Goal: Task Accomplishment & Management: Complete application form

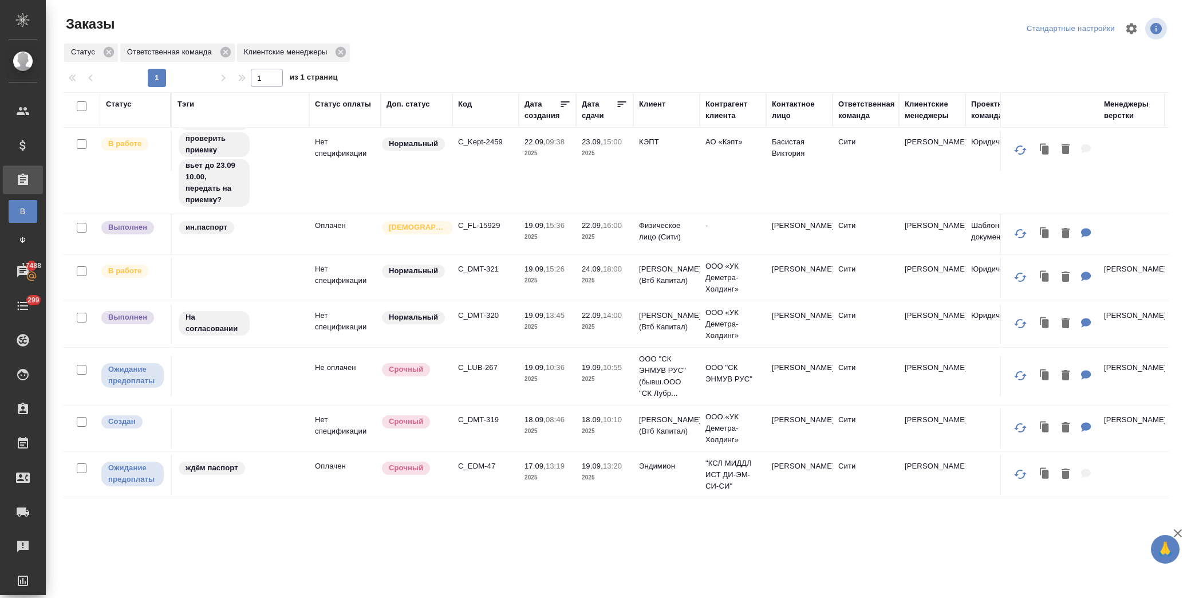
scroll to position [121, 0]
click at [483, 223] on p "C_FL-15929" at bounding box center [485, 226] width 55 height 11
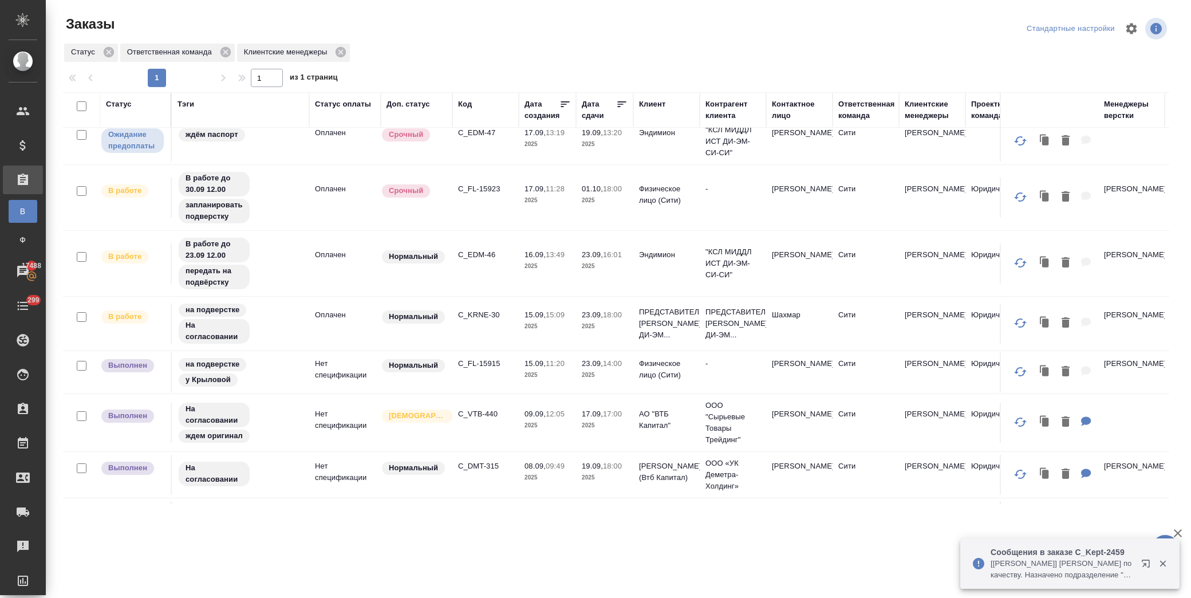
scroll to position [445, 0]
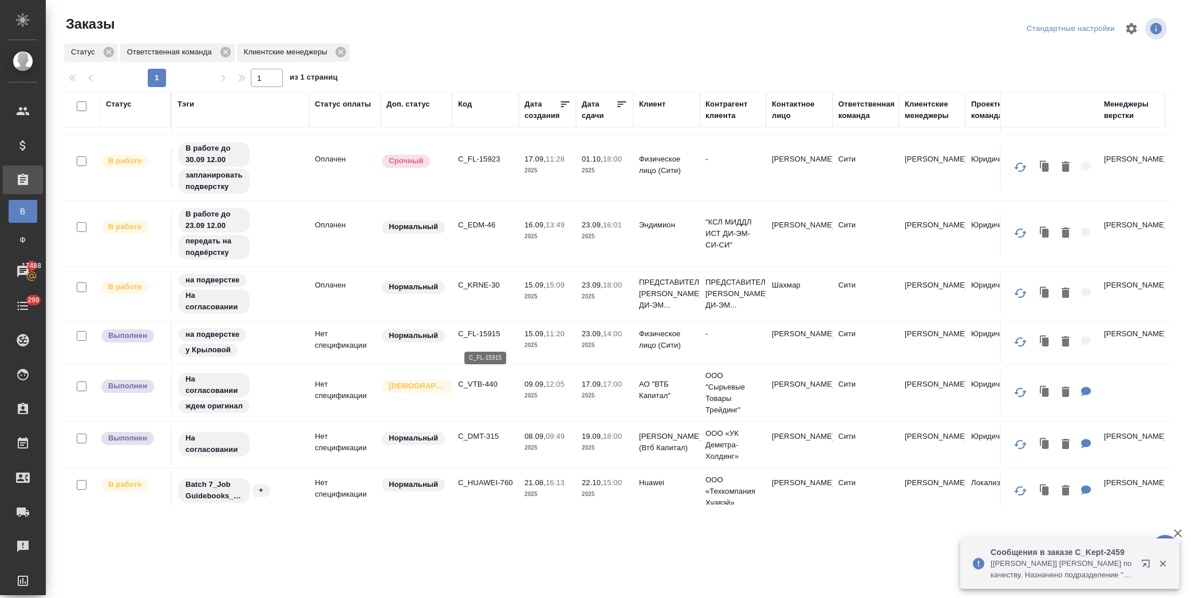
click at [487, 338] on p "C_FL-15915" at bounding box center [485, 333] width 55 height 11
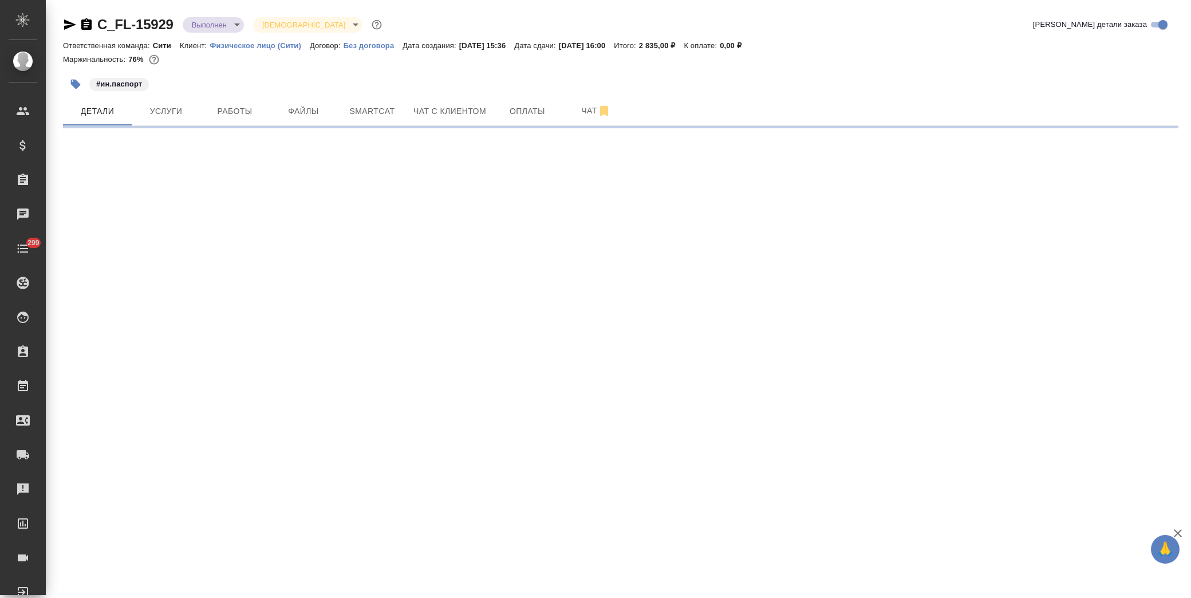
select select "RU"
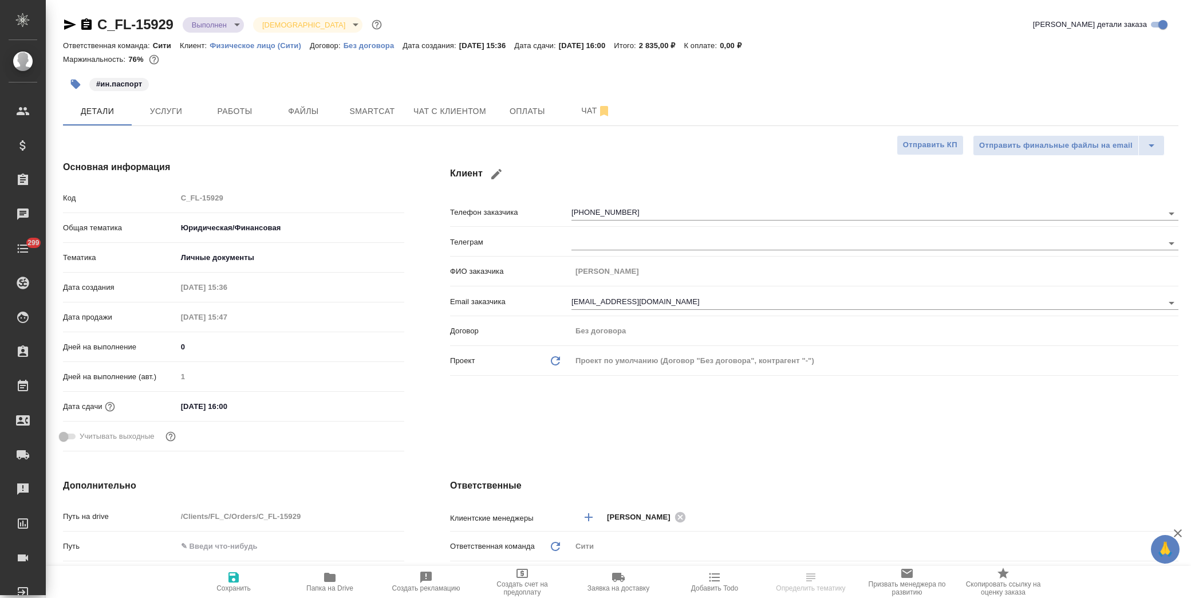
type textarea "x"
click at [253, 113] on span "Работы" at bounding box center [234, 111] width 55 height 14
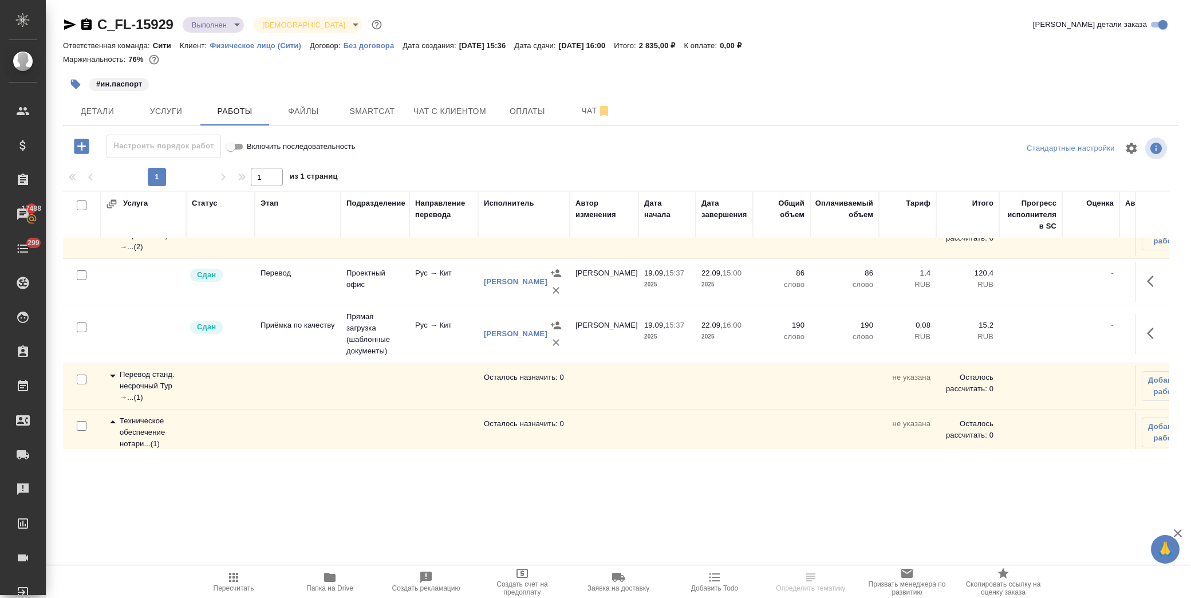
scroll to position [89, 0]
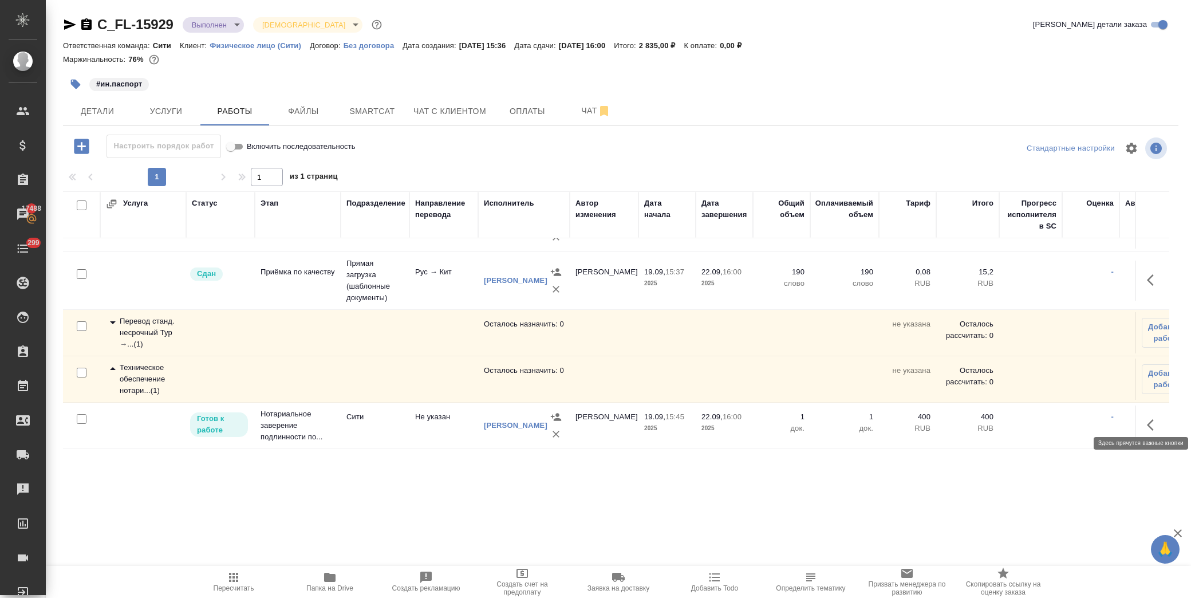
click at [1147, 418] on icon "button" at bounding box center [1154, 425] width 14 height 14
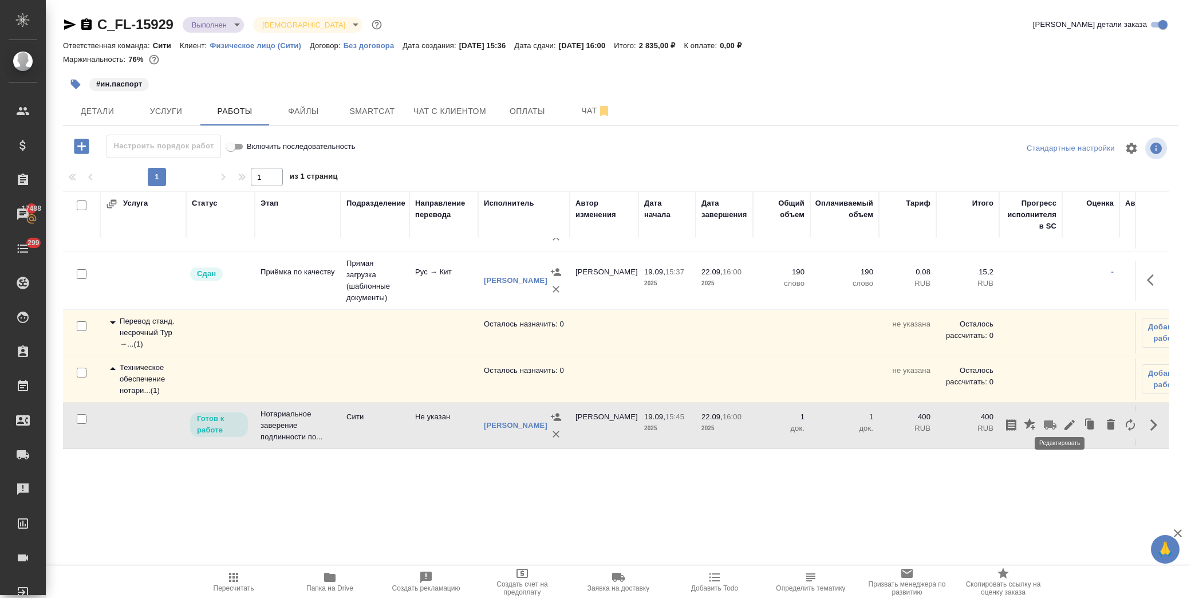
click at [1065, 420] on icon "button" at bounding box center [1070, 425] width 10 height 10
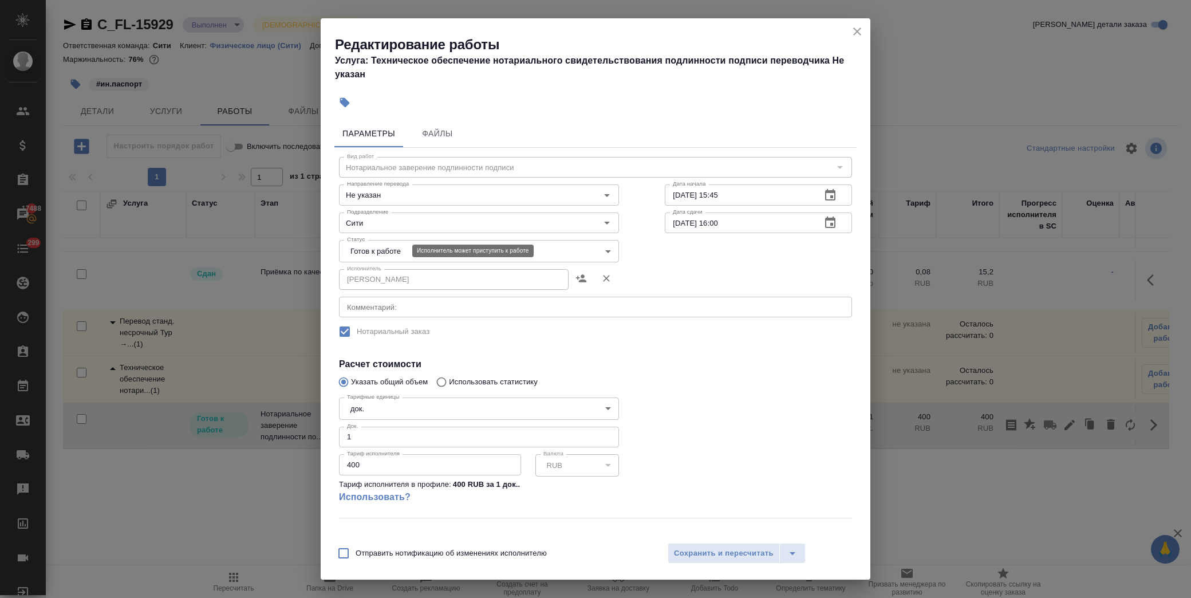
click at [357, 252] on body "🙏 .cls-1 fill:#fff; AWATERA Лофицкая Юлия Владимировна Клиенты Спецификации Зак…" at bounding box center [595, 299] width 1191 height 598
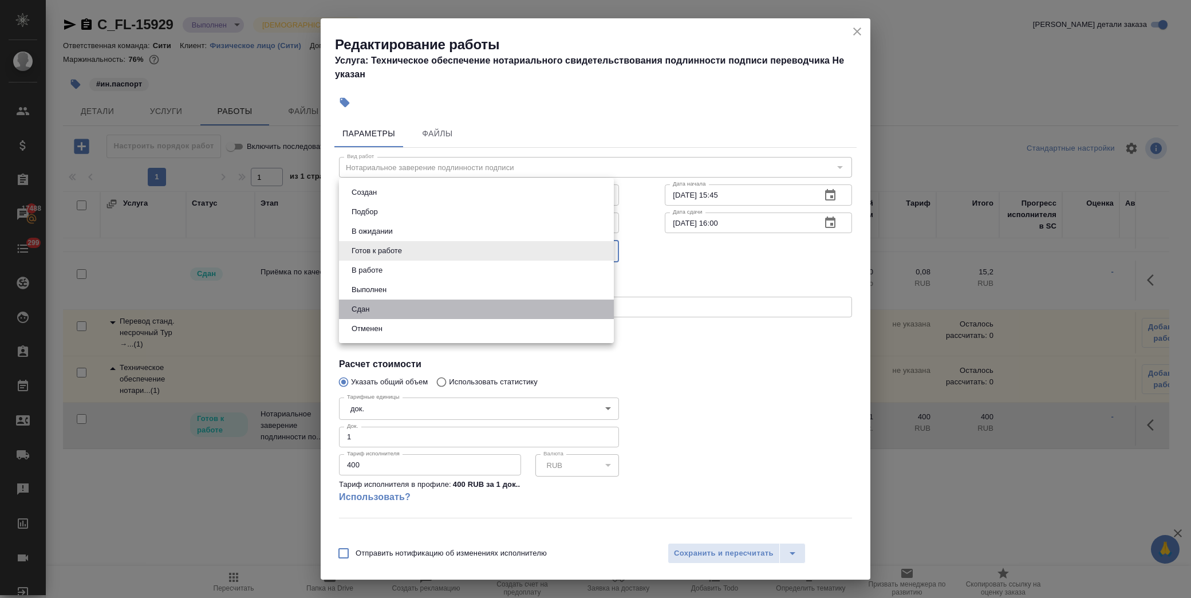
click at [380, 305] on li "Сдан" at bounding box center [476, 308] width 275 height 19
type input "closed"
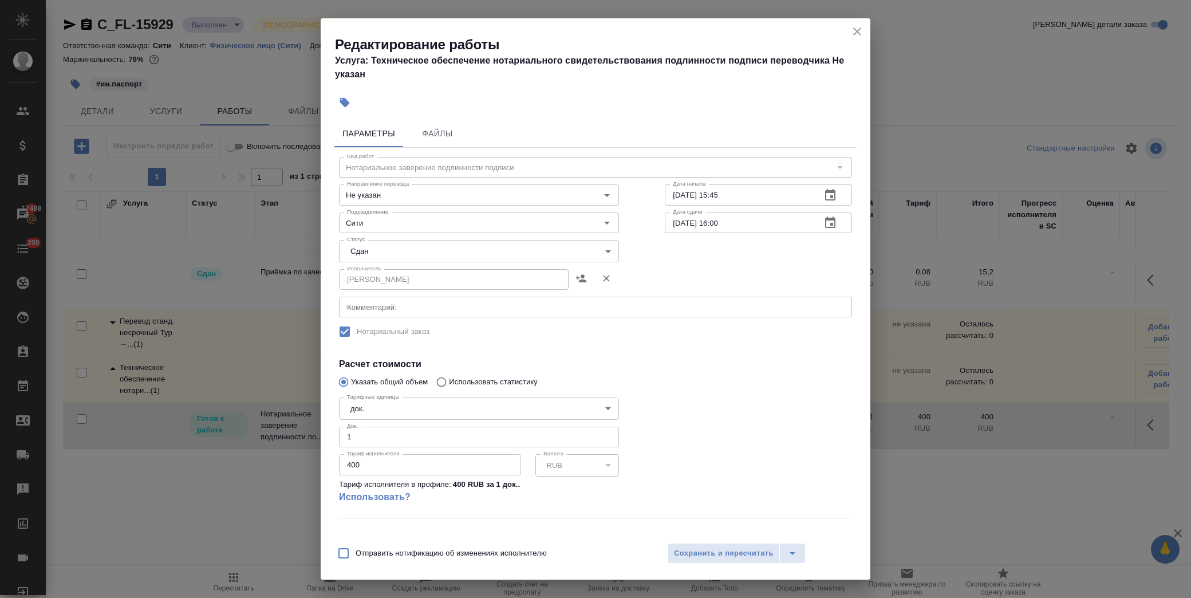
click at [697, 399] on div at bounding box center [758, 455] width 233 height 170
click at [704, 554] on span "Сохранить и пересчитать" at bounding box center [724, 553] width 100 height 13
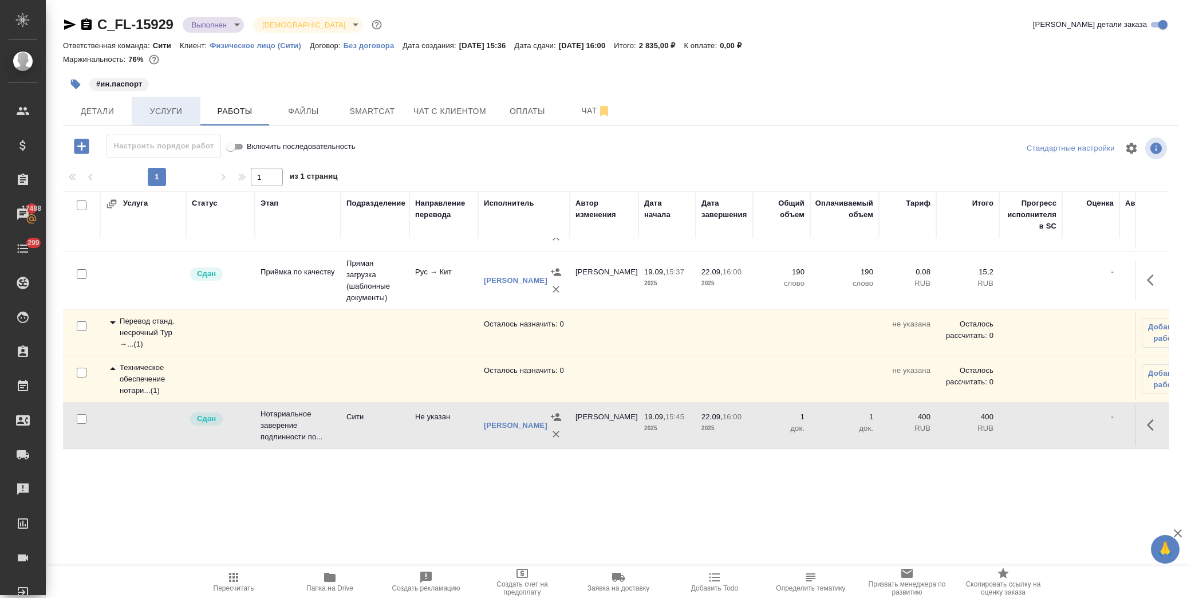
click at [173, 107] on span "Услуги" at bounding box center [166, 111] width 55 height 14
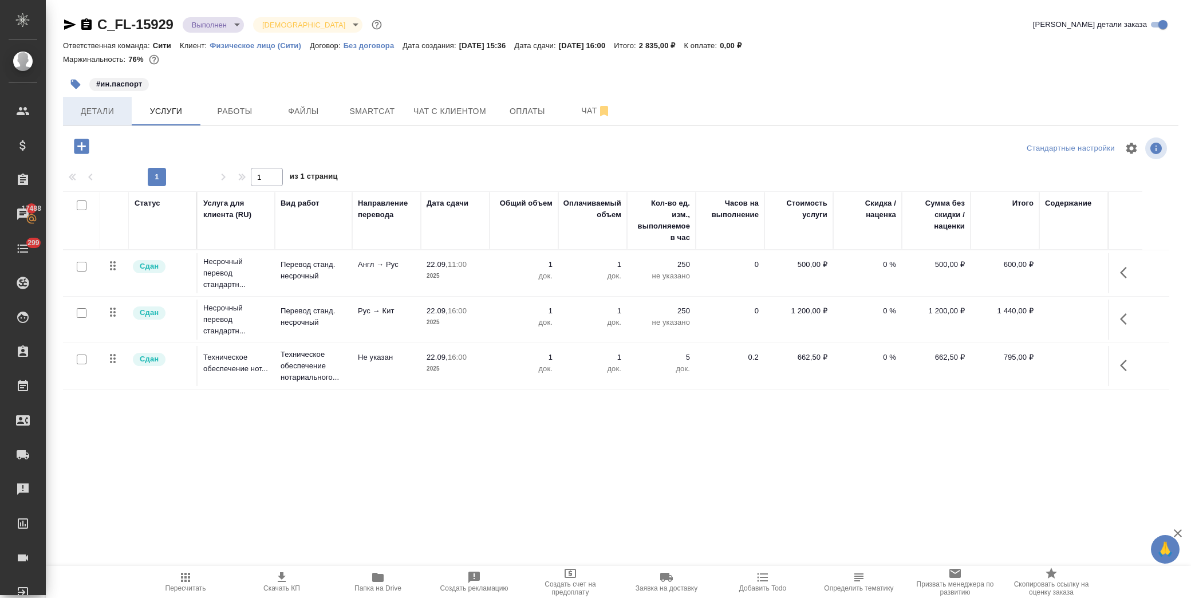
click at [76, 104] on span "Детали" at bounding box center [97, 111] width 55 height 14
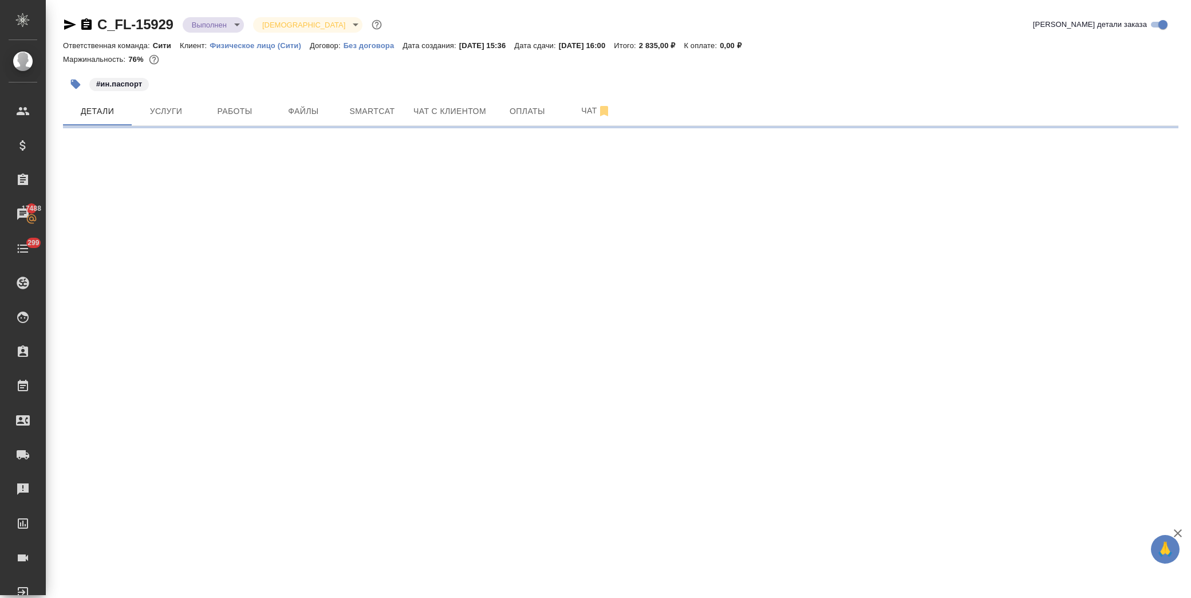
select select "RU"
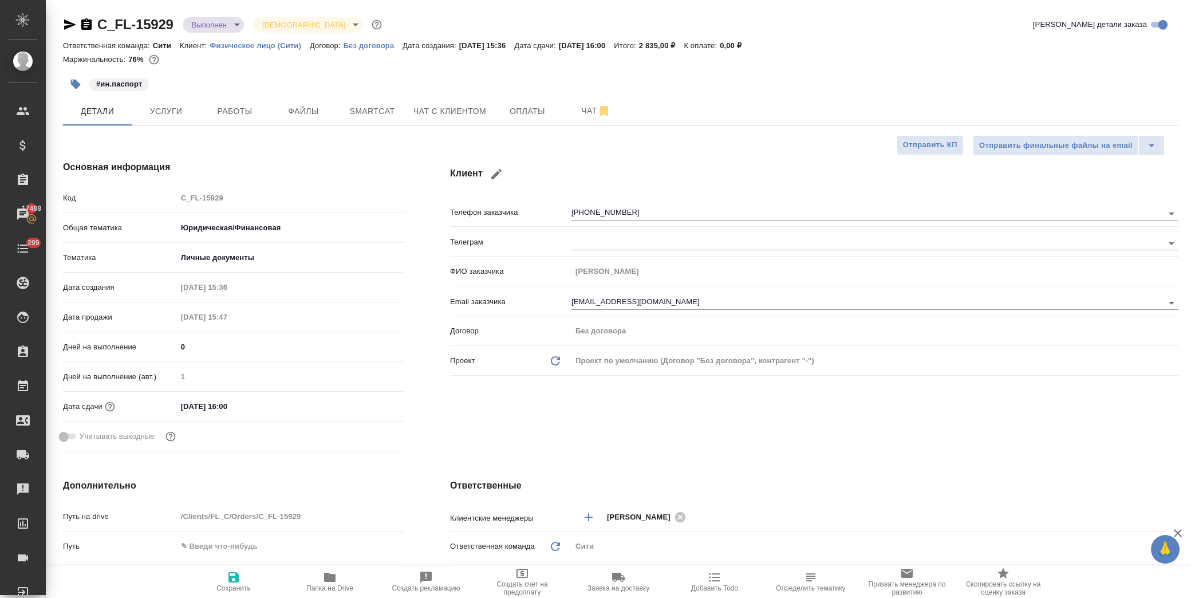
type textarea "x"
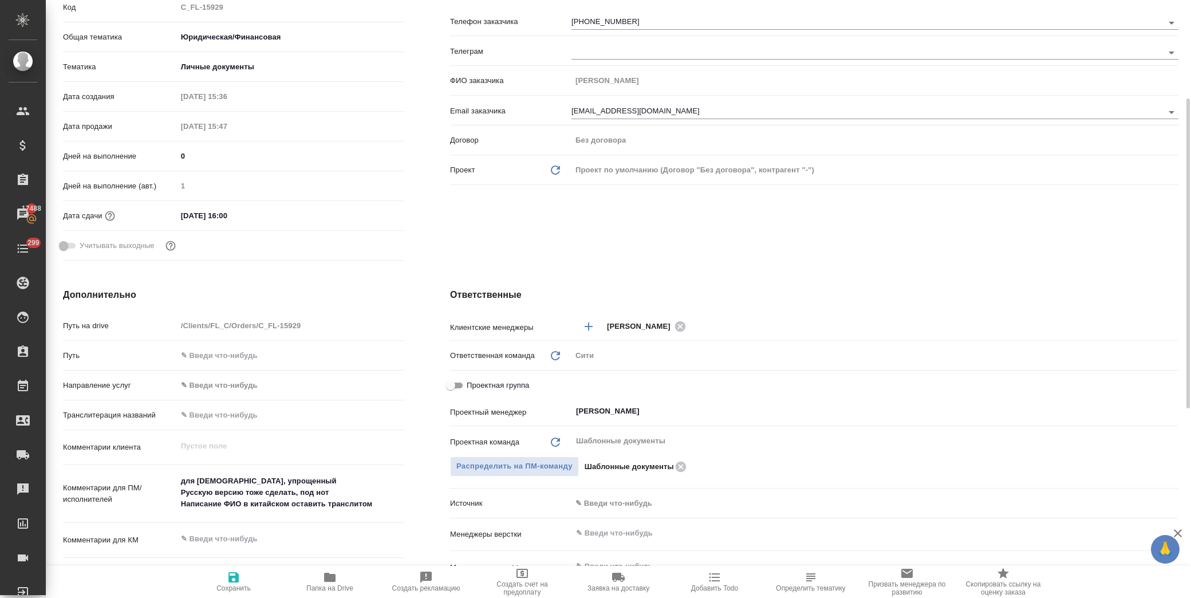
scroll to position [318, 0]
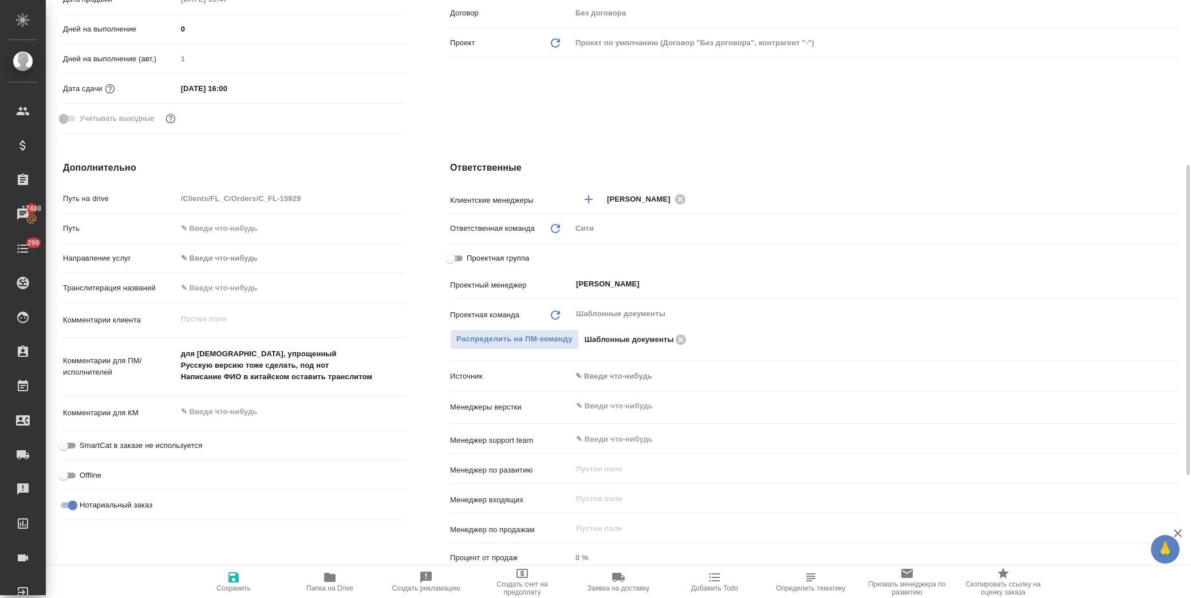
click at [454, 253] on input "Проектная группа" at bounding box center [450, 258] width 41 height 14
checkbox input "true"
type textarea "x"
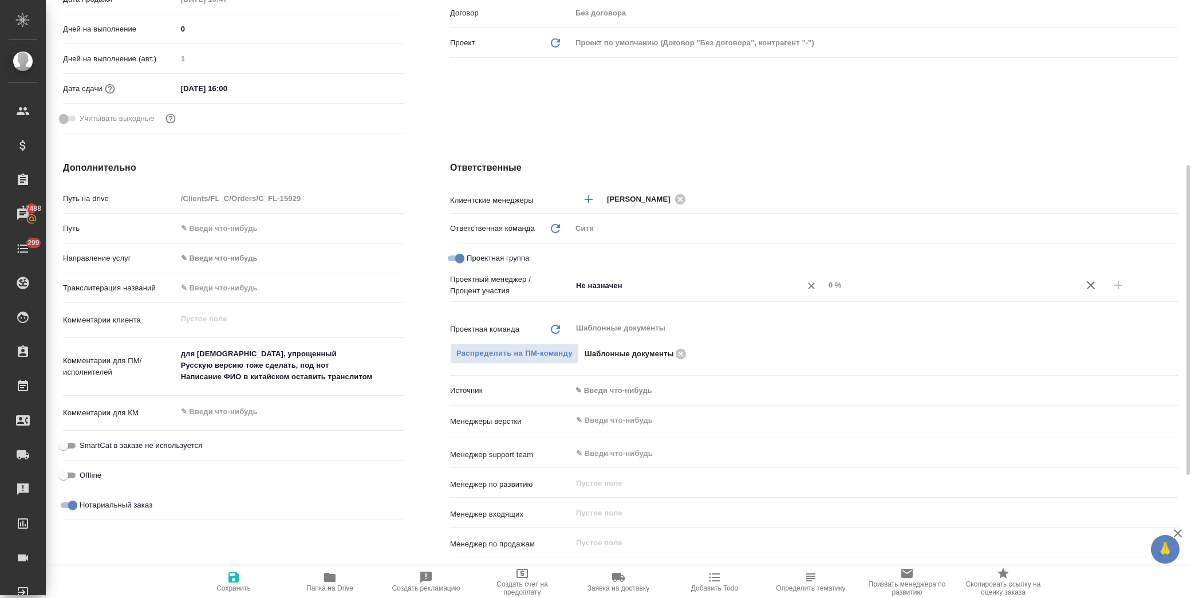
click at [593, 286] on input "Не назначен" at bounding box center [679, 285] width 208 height 14
type input "n"
type input "тара"
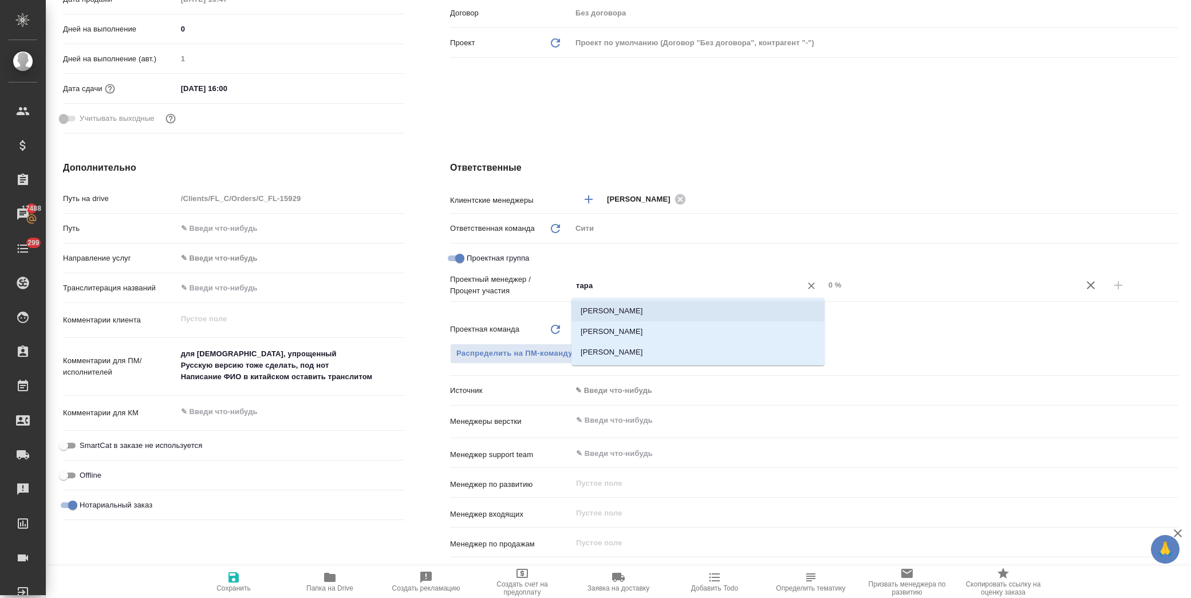
click at [654, 302] on li "Тарабановская Анастасия" at bounding box center [697, 311] width 253 height 21
type textarea "x"
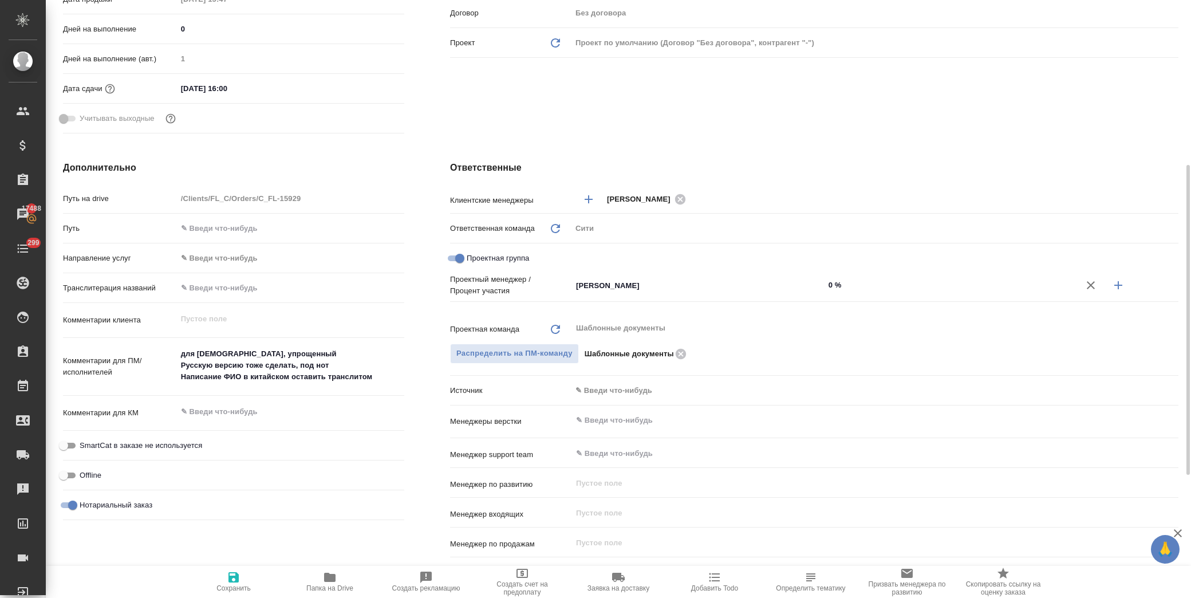
click at [1115, 289] on icon "button" at bounding box center [1118, 285] width 14 height 14
type textarea "x"
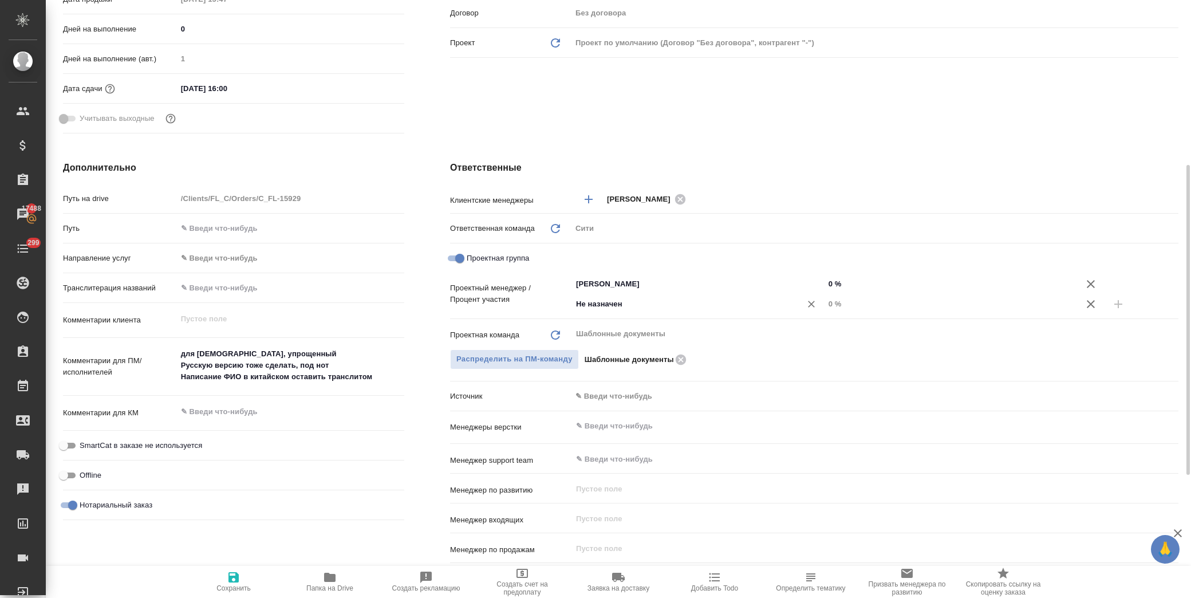
click at [597, 301] on input "Не назначен" at bounding box center [679, 304] width 208 height 14
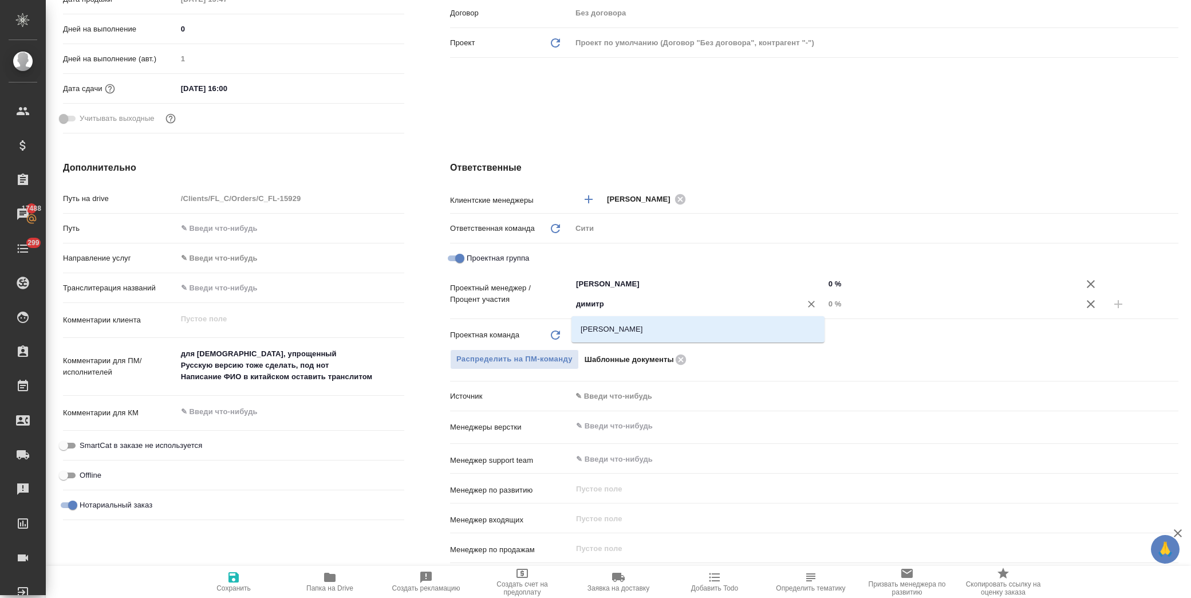
type input "димитри"
click at [665, 328] on li "[PERSON_NAME]" at bounding box center [697, 329] width 253 height 21
type textarea "x"
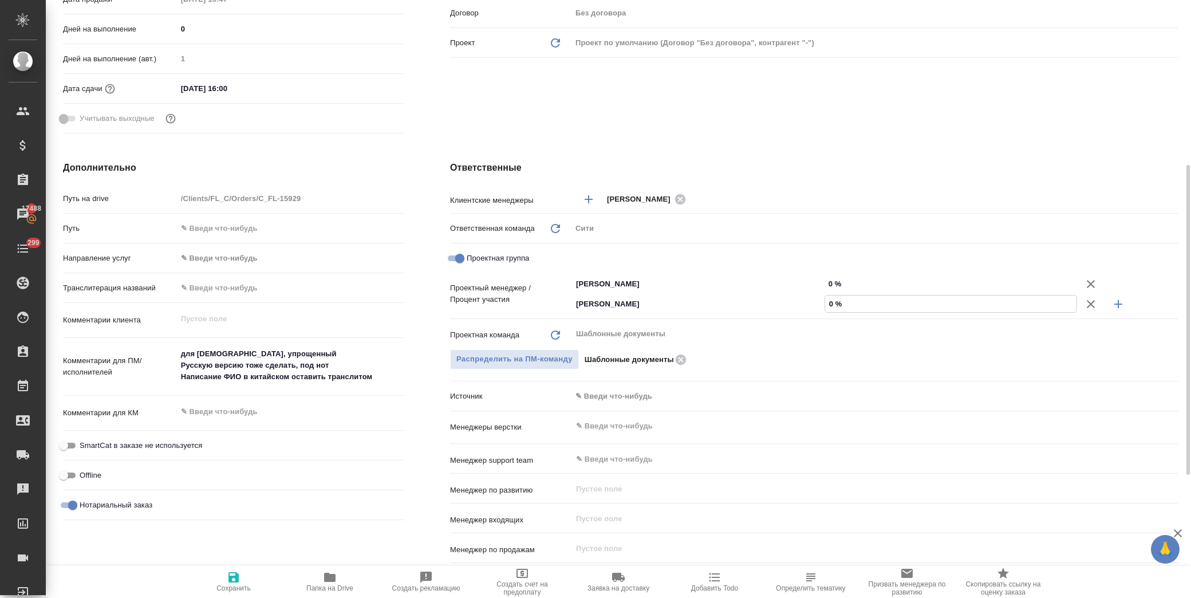
drag, startPoint x: 827, startPoint y: 301, endPoint x: 834, endPoint y: 305, distance: 7.7
click at [834, 305] on input "0 %" at bounding box center [951, 303] width 252 height 17
type textarea "x"
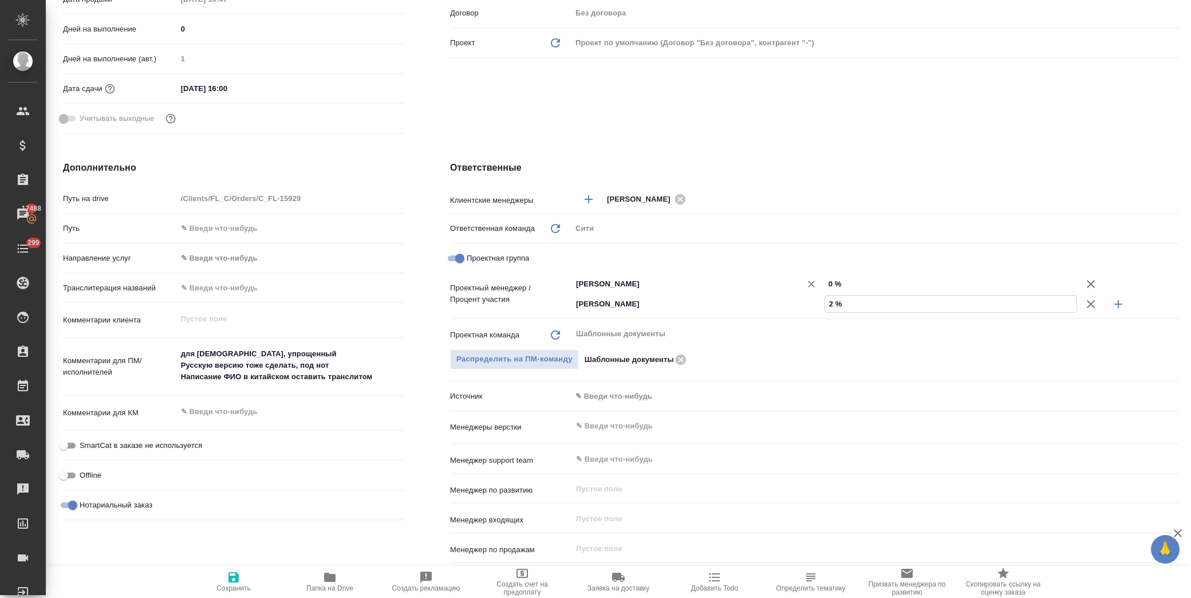
type input "29 %"
type textarea "x"
type input "29 %"
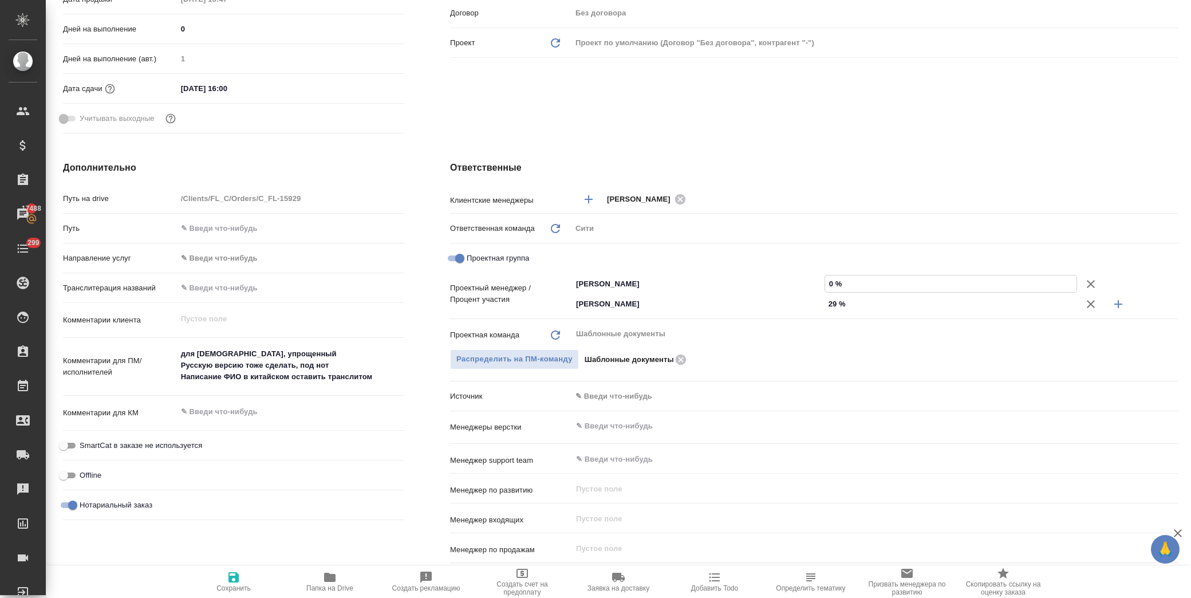
click at [832, 282] on input "0 %" at bounding box center [951, 283] width 252 height 17
type input "7 %"
type textarea "x"
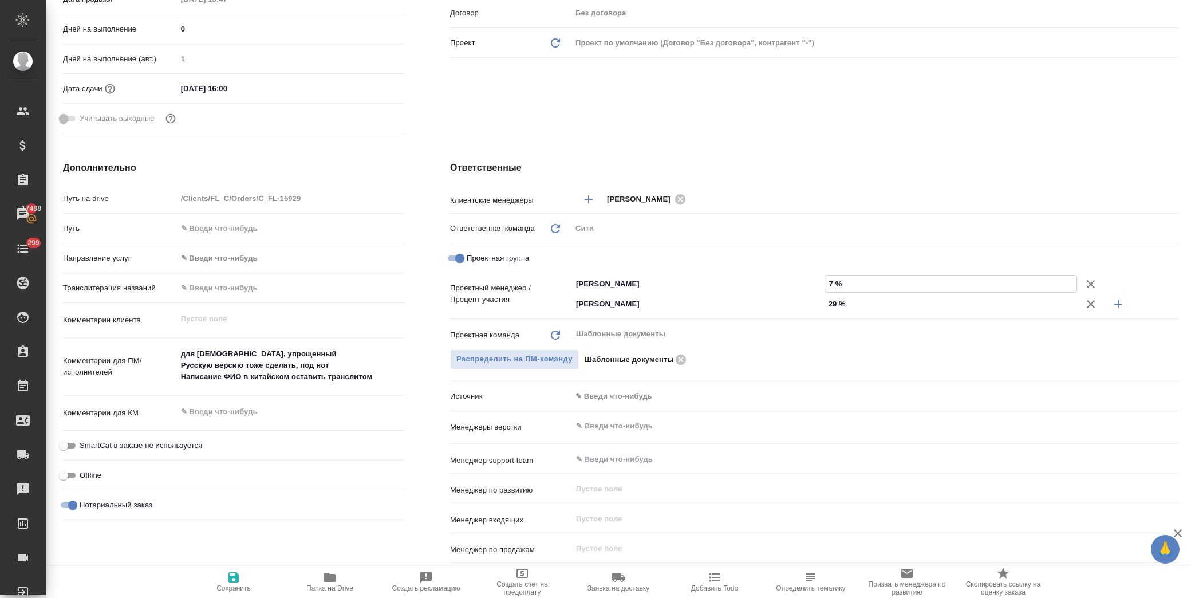
type input "71 %"
type textarea "x"
type input "71 %"
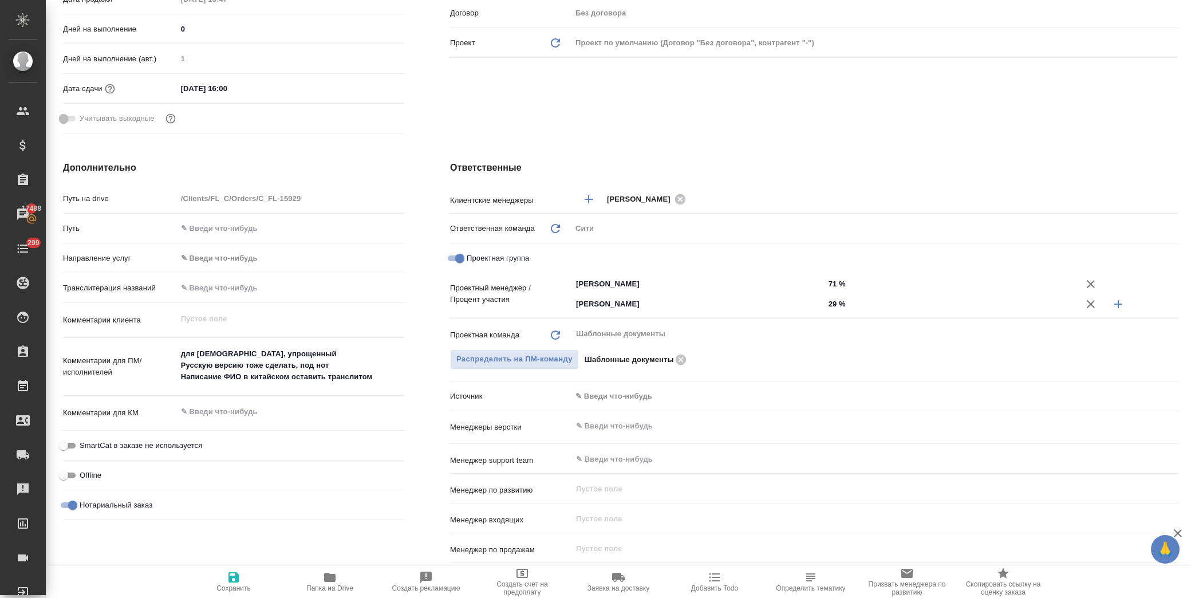
click at [615, 163] on h4 "Ответственные" at bounding box center [814, 168] width 728 height 14
click at [231, 581] on icon "button" at bounding box center [233, 577] width 10 height 10
type textarea "x"
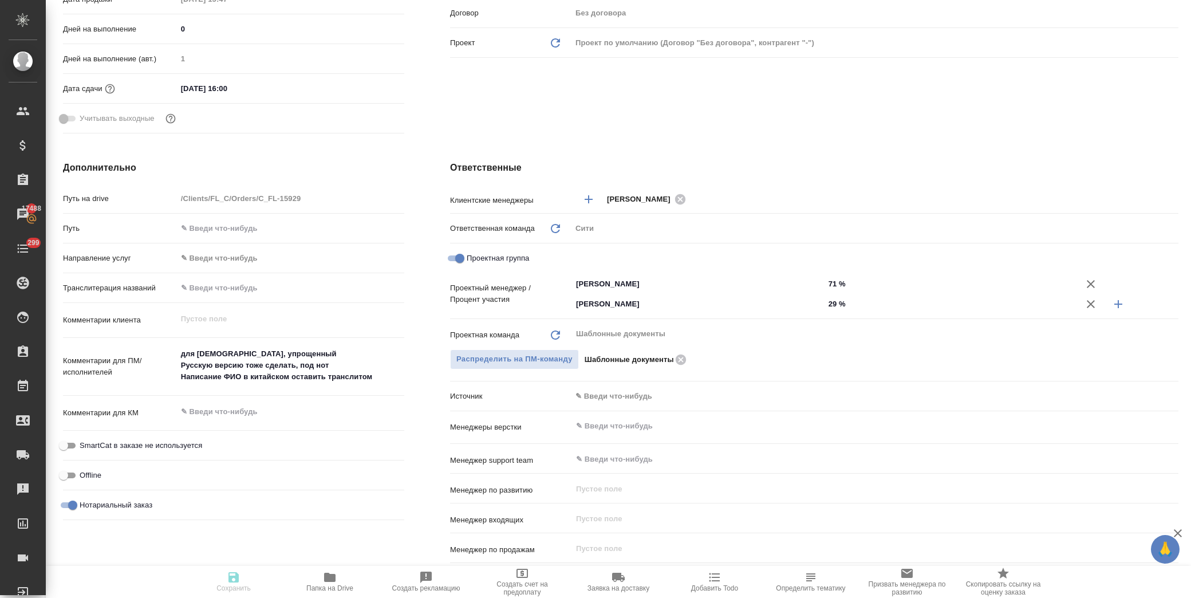
type textarea "x"
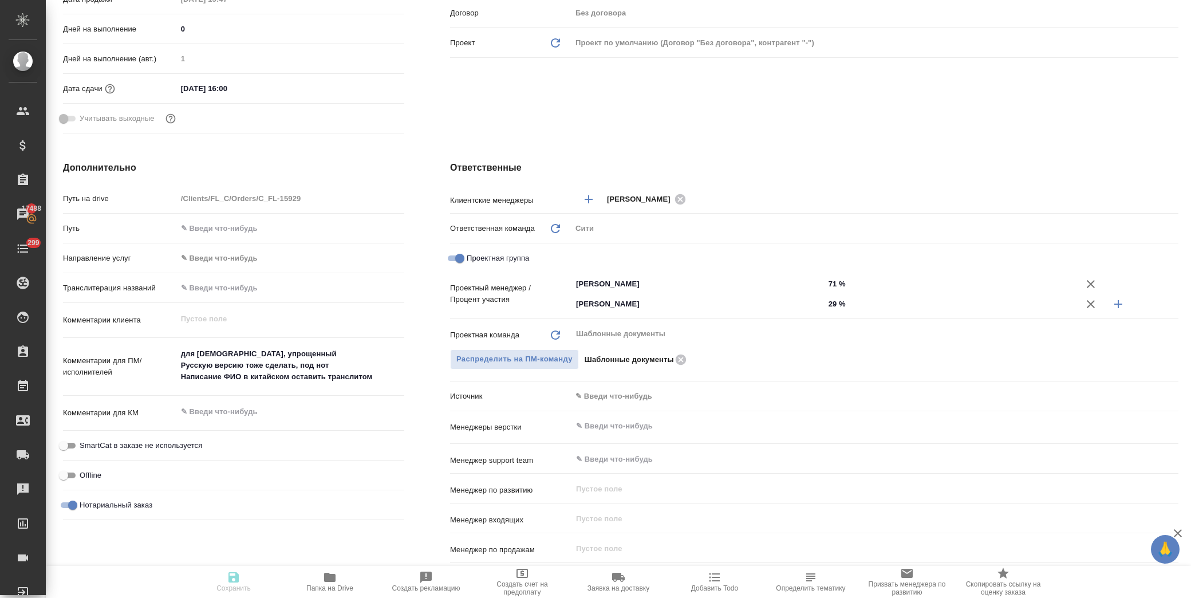
type textarea "x"
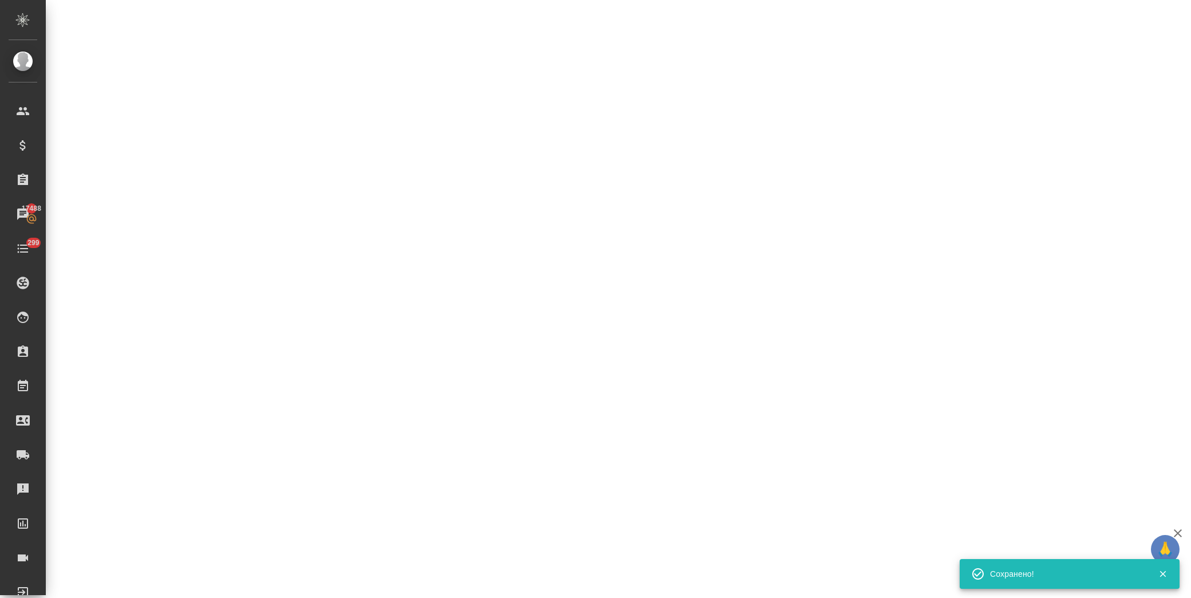
select select "RU"
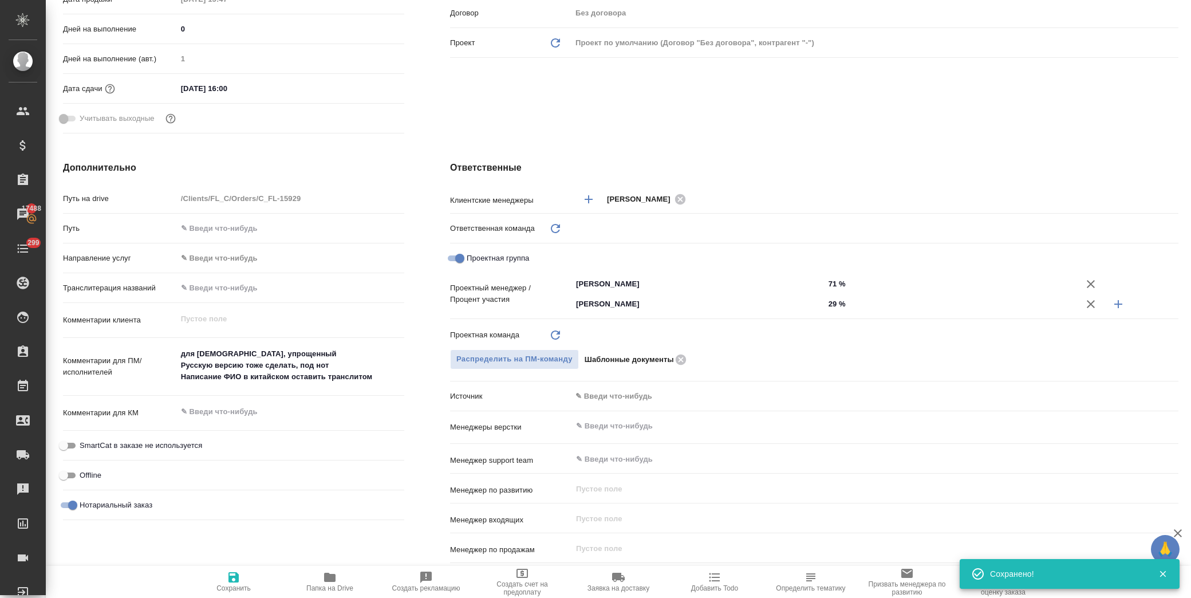
type textarea "x"
type input "Шаблонные документы"
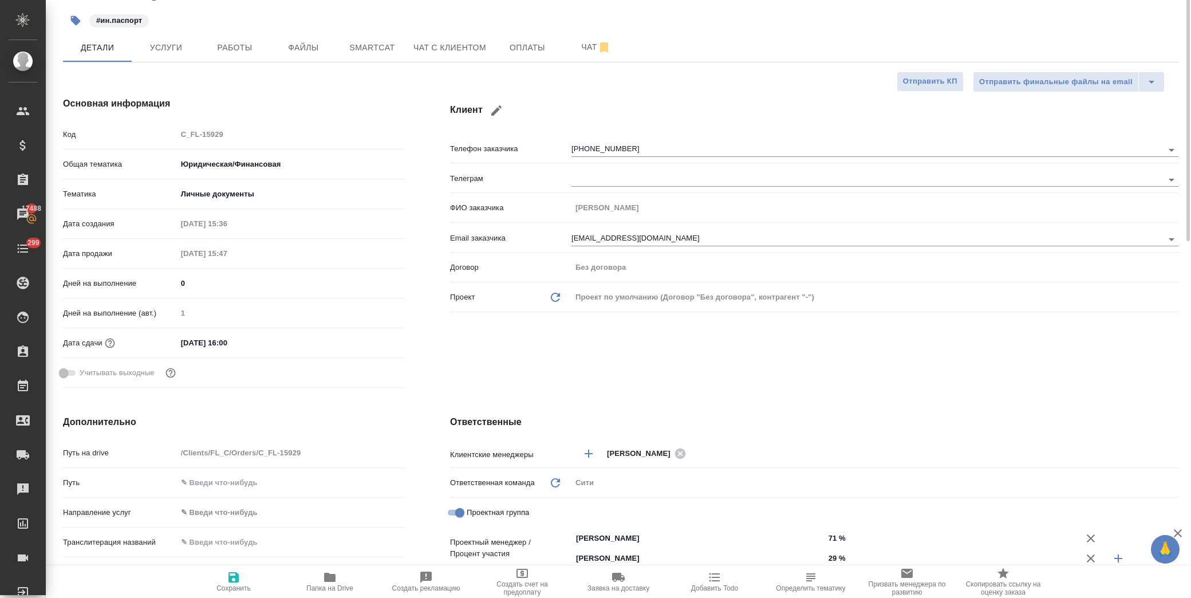
scroll to position [0, 0]
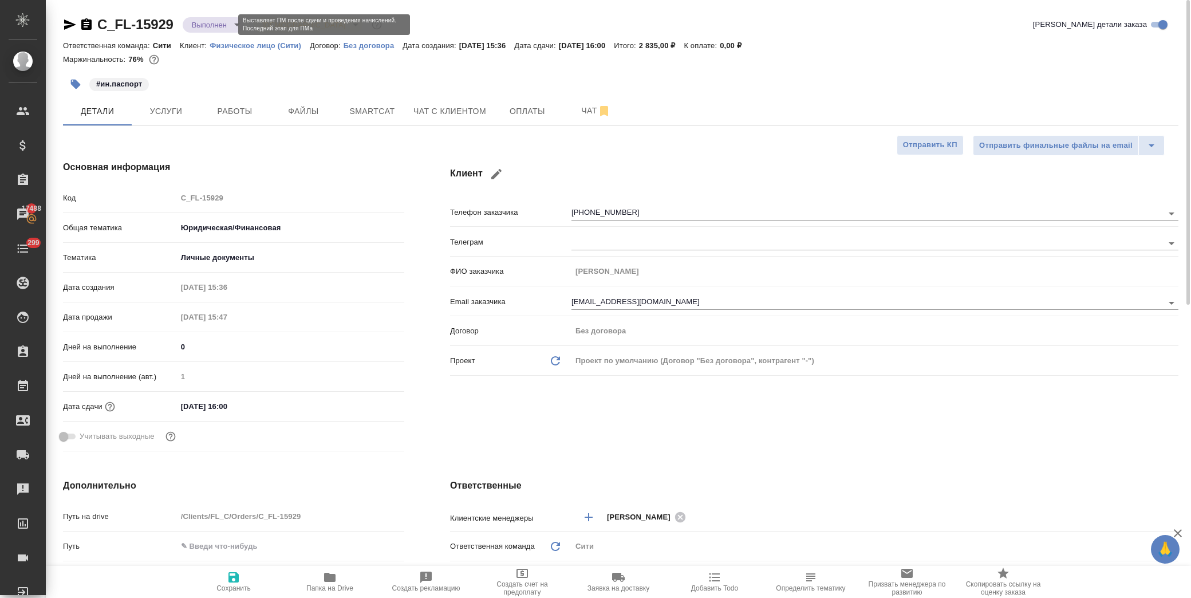
click at [208, 24] on body "🙏 .cls-1 fill:#fff; AWATERA Лофицкая Юлия Владимировна Клиенты Спецификации Зак…" at bounding box center [595, 299] width 1191 height 598
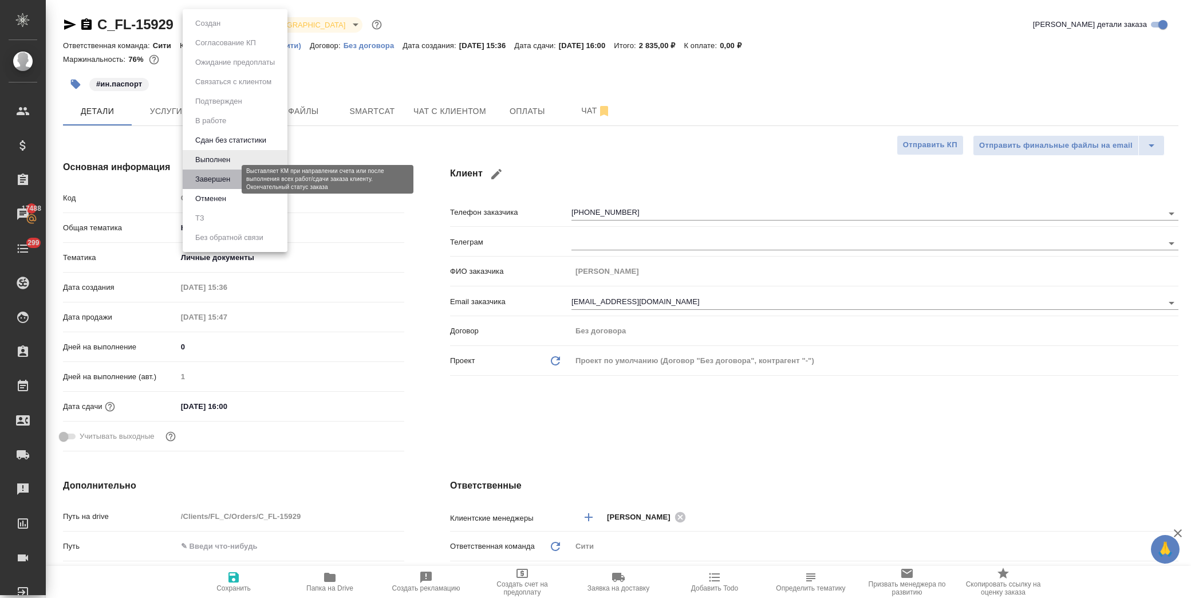
click at [218, 173] on button "Завершен" at bounding box center [213, 179] width 42 height 13
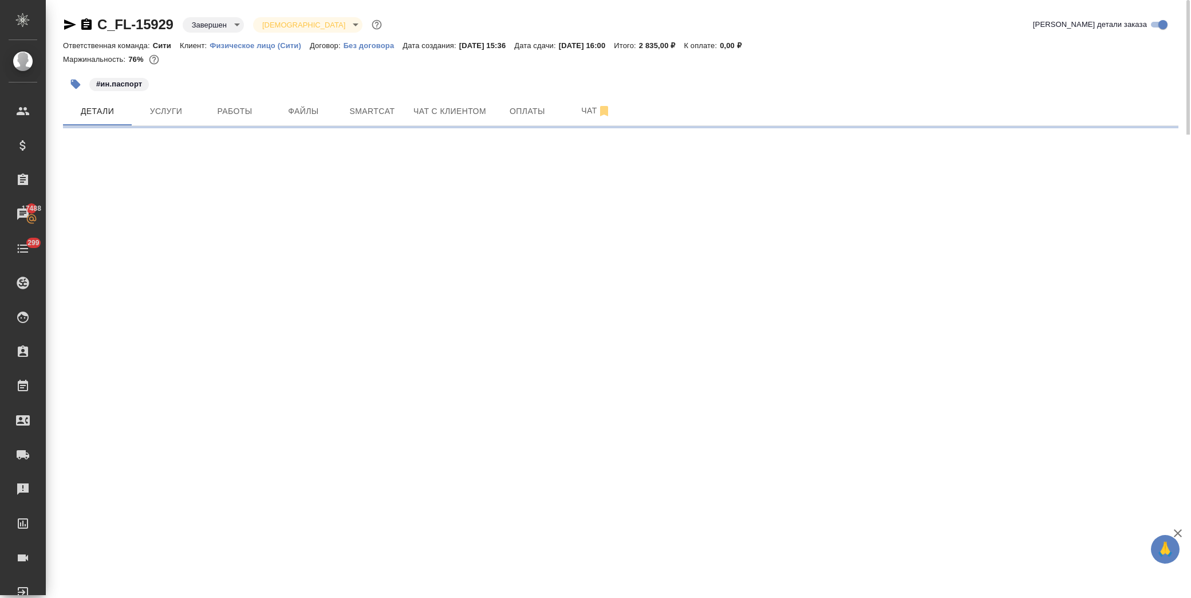
select select "RU"
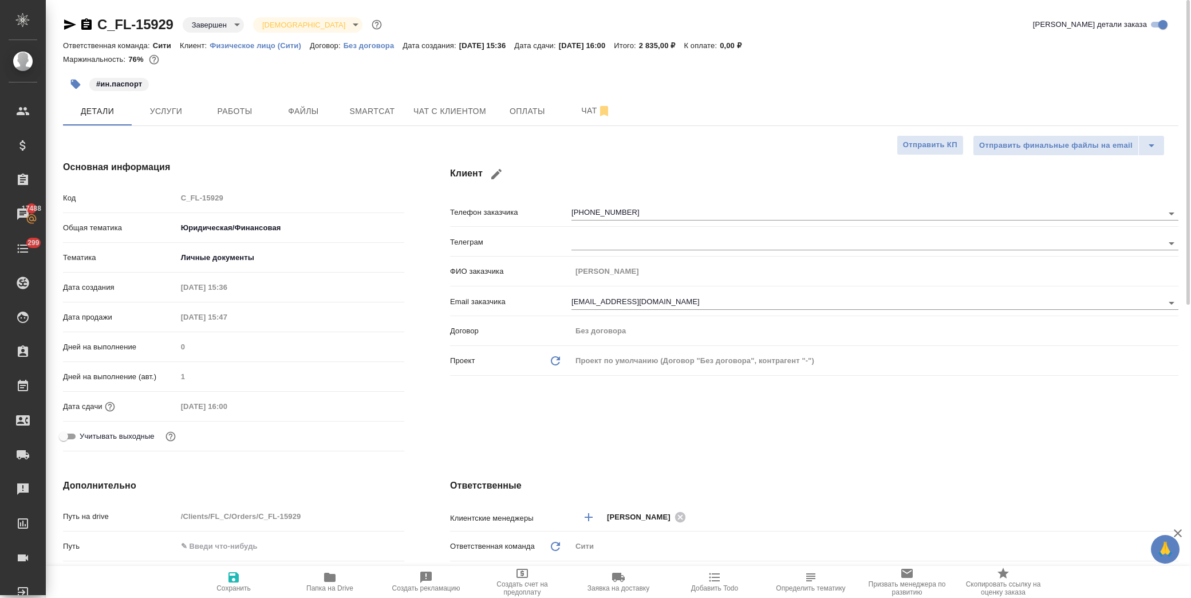
type textarea "x"
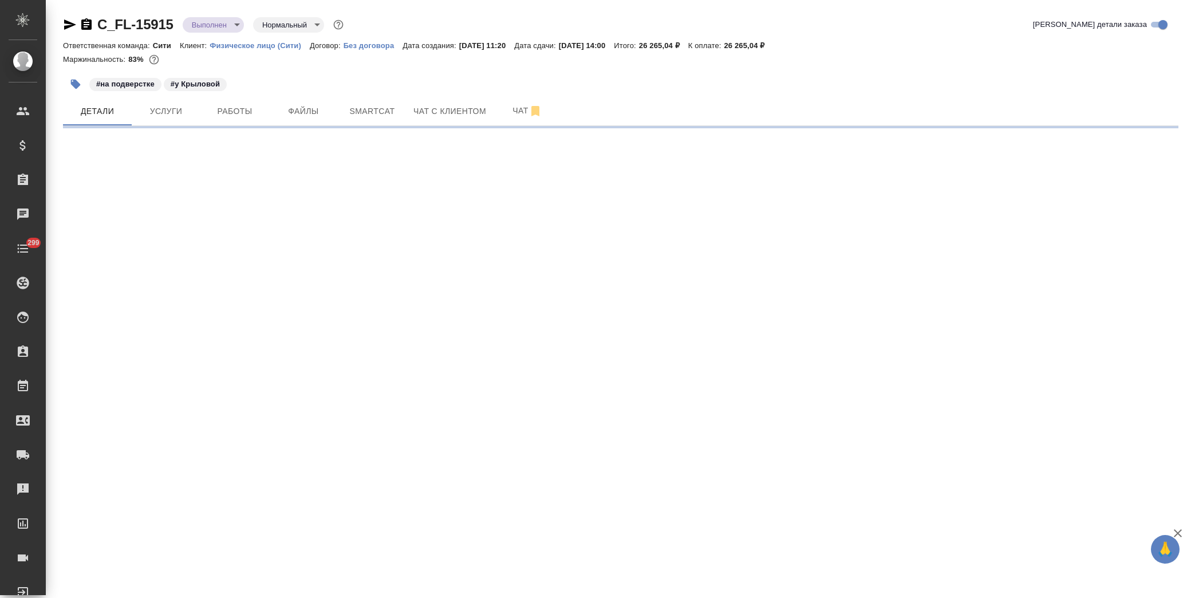
select select "RU"
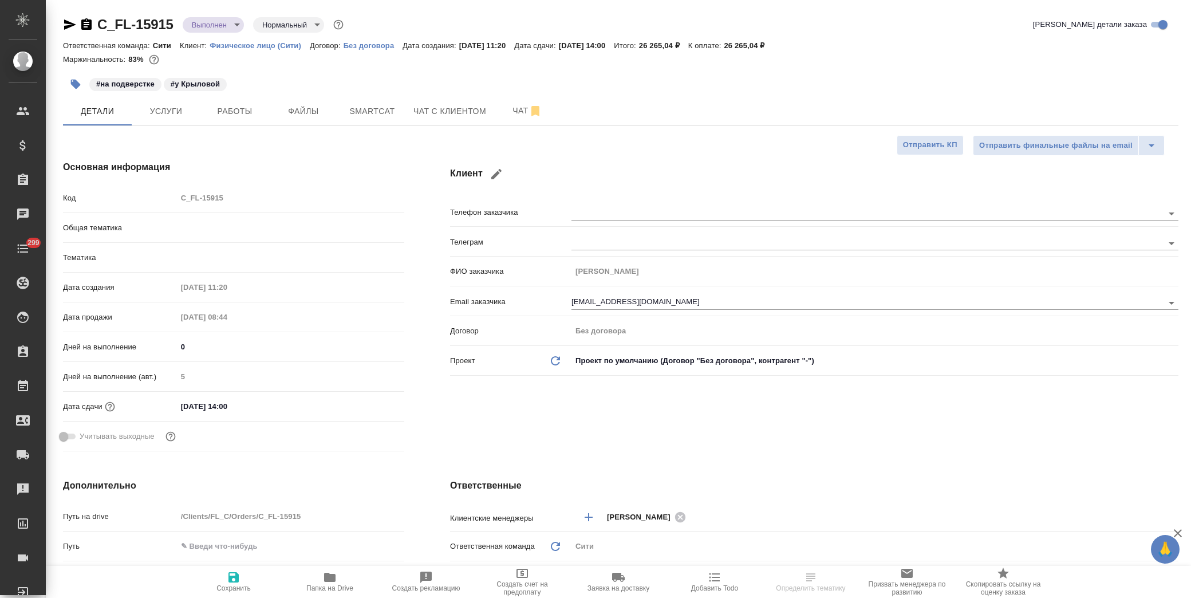
type textarea "x"
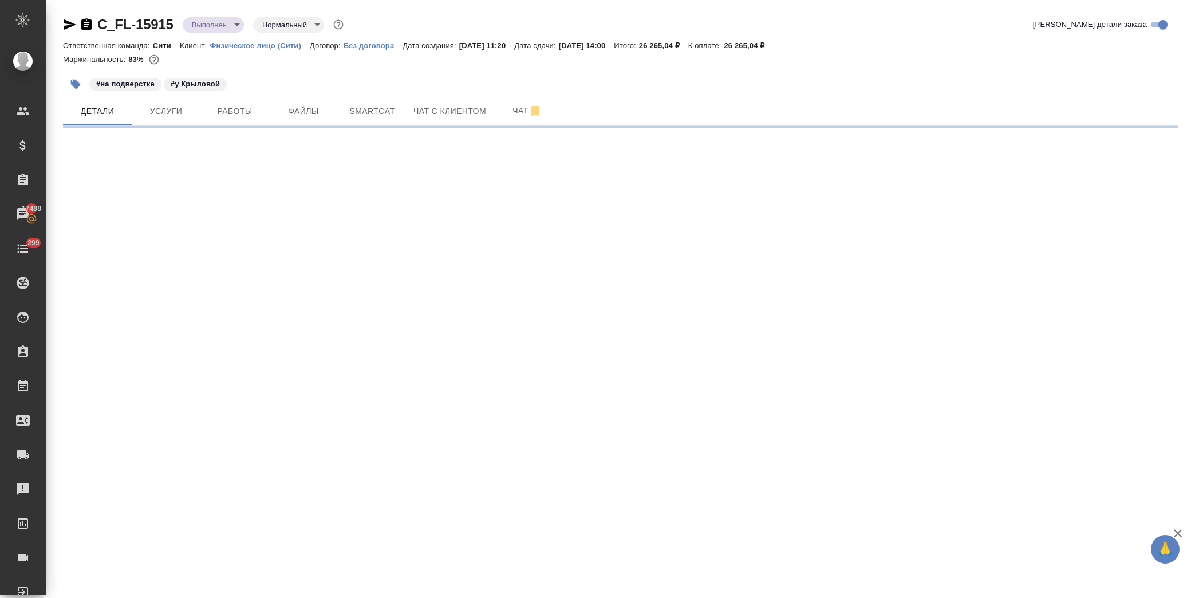
select select "RU"
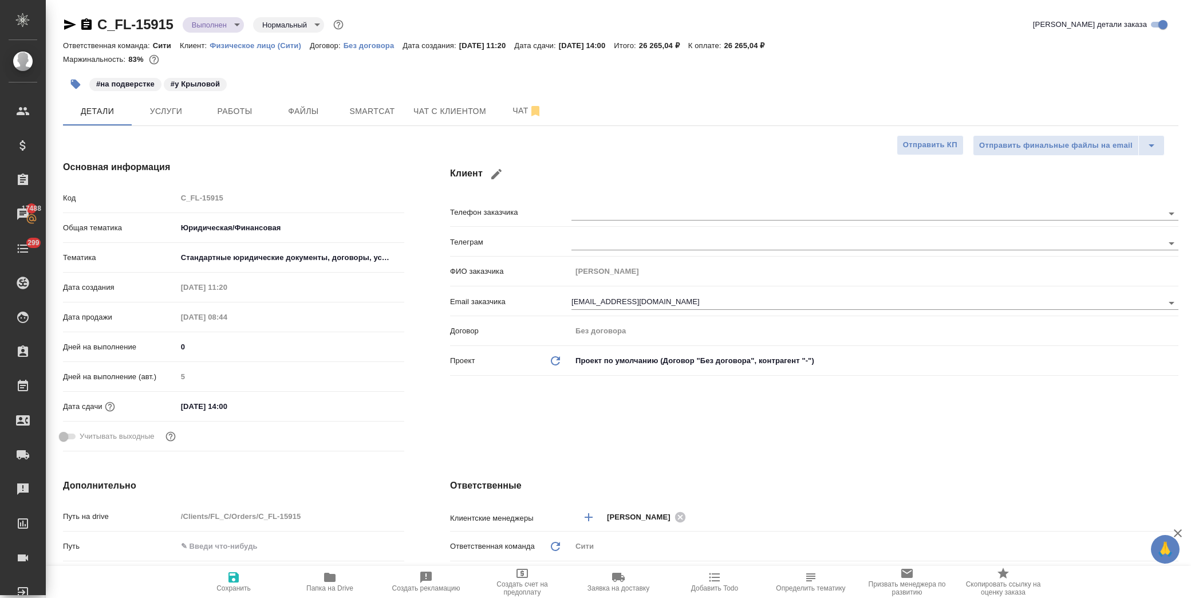
type textarea "x"
click at [249, 118] on button "Работы" at bounding box center [234, 111] width 69 height 29
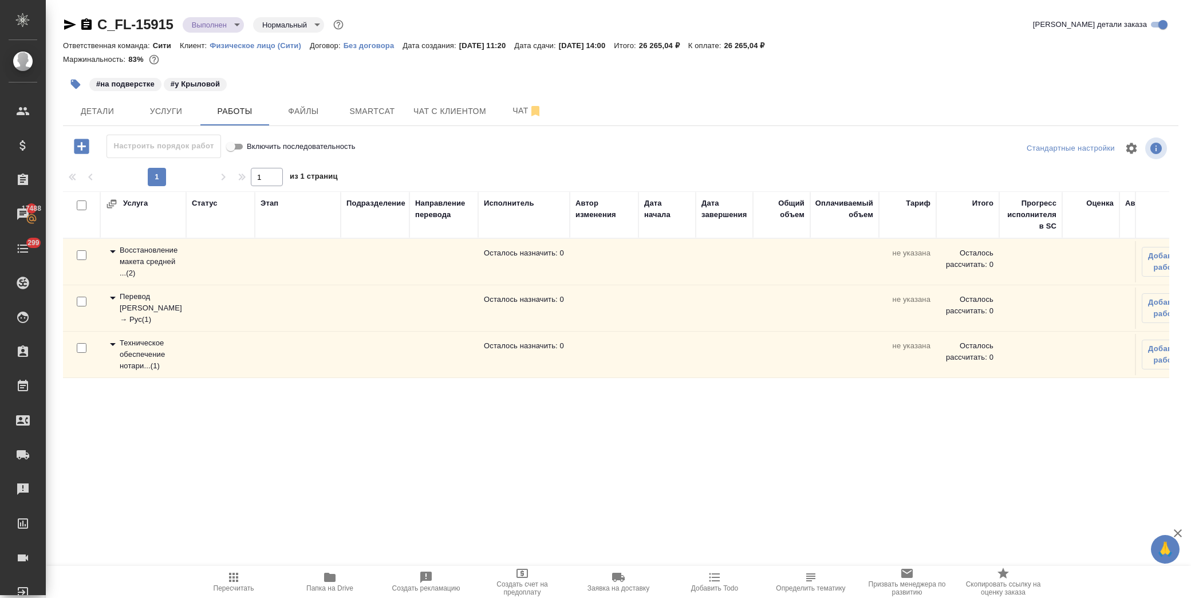
click at [112, 347] on icon at bounding box center [113, 344] width 14 height 14
click at [1154, 399] on icon "button" at bounding box center [1154, 400] width 14 height 14
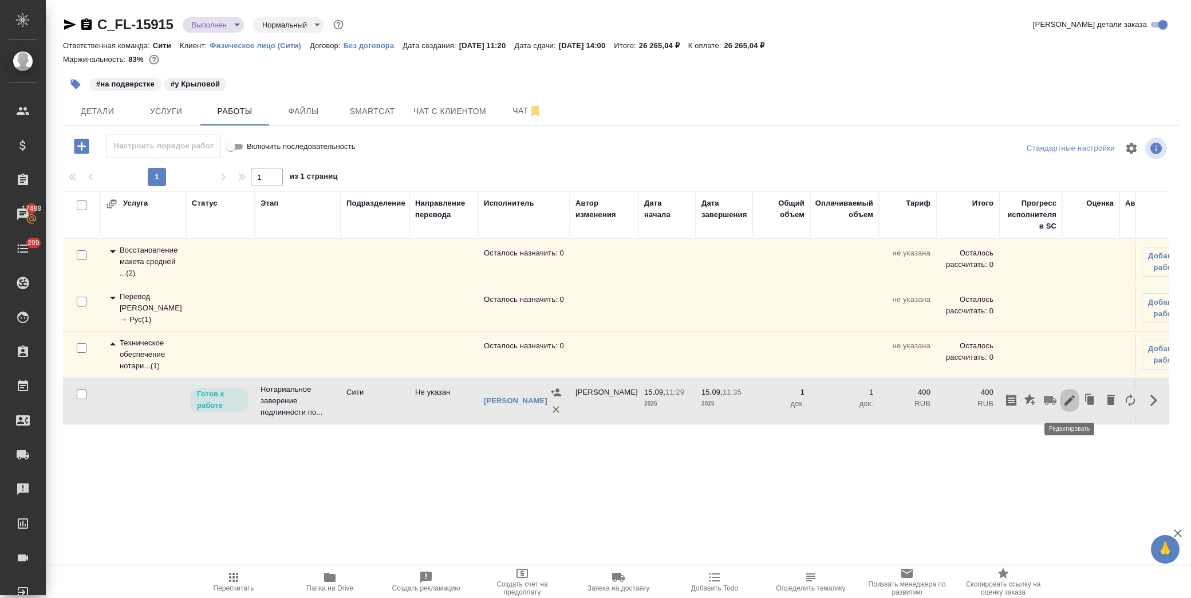
click at [1079, 402] on button "button" at bounding box center [1069, 400] width 19 height 27
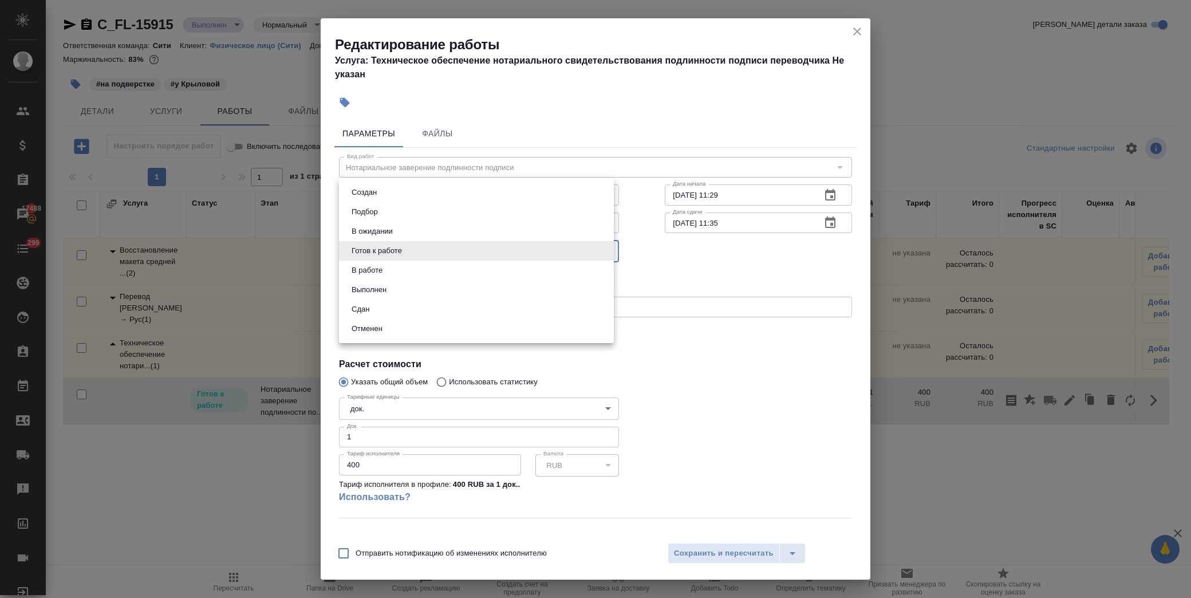
click at [395, 254] on body "🙏 .cls-1 fill:#fff; AWATERA [PERSON_NAME] Спецификации Заказы 17488 Чаты 299 To…" at bounding box center [595, 299] width 1191 height 598
click at [394, 306] on li "Сдан" at bounding box center [476, 308] width 275 height 19
type input "closed"
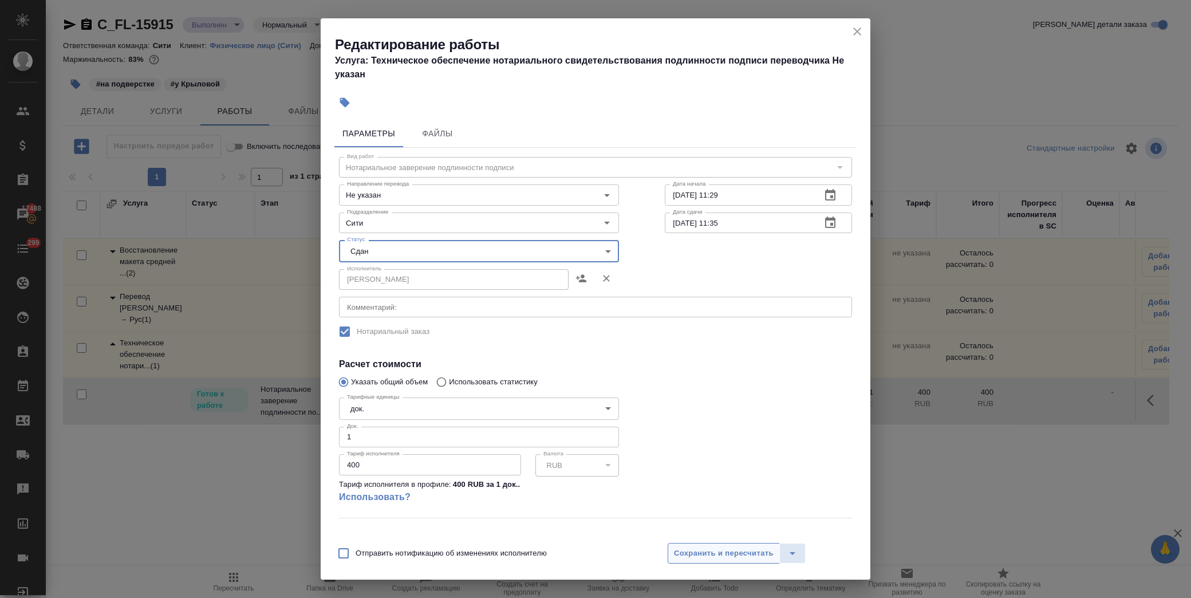
click at [743, 557] on span "Сохранить и пересчитать" at bounding box center [724, 553] width 100 height 13
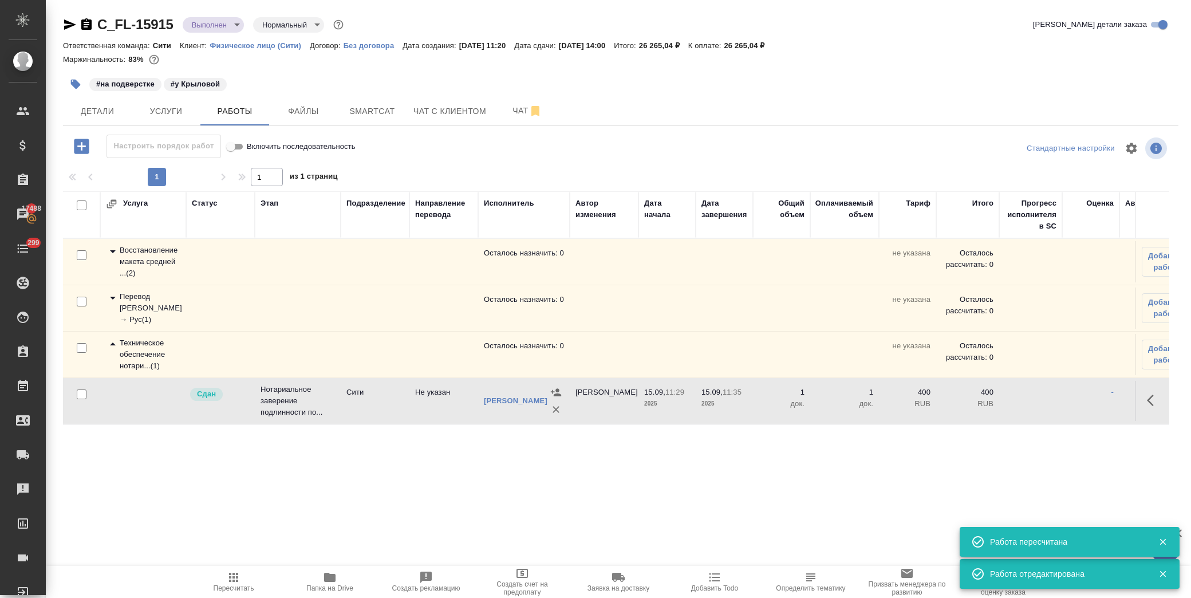
click at [79, 80] on icon "button" at bounding box center [75, 83] width 11 height 11
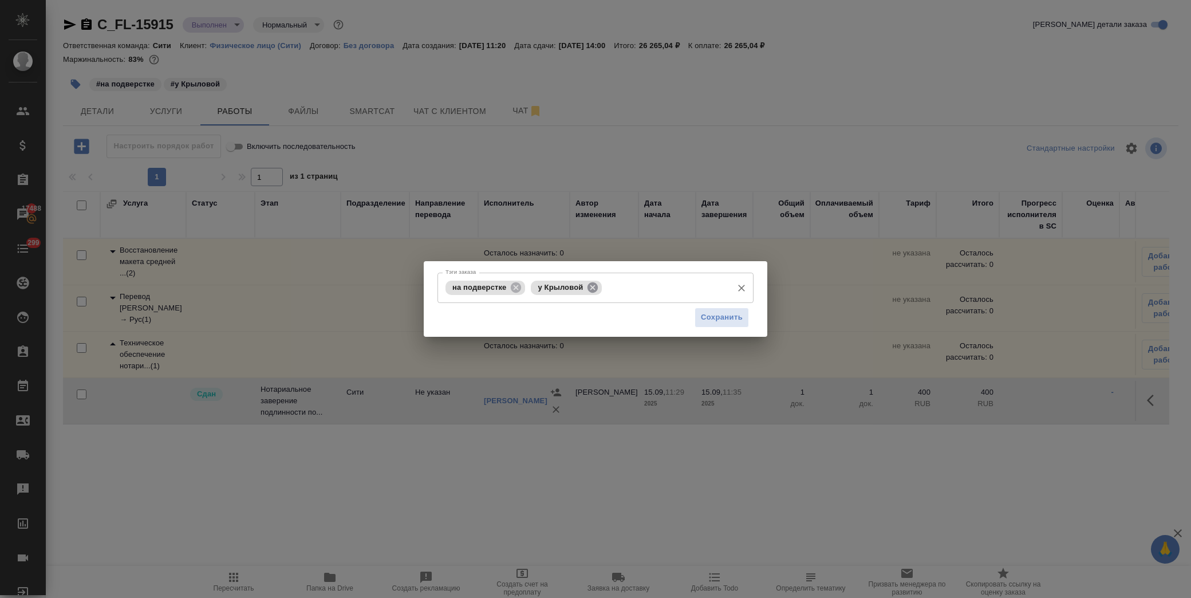
click at [592, 289] on icon at bounding box center [593, 287] width 10 height 10
click at [519, 289] on icon at bounding box center [516, 287] width 10 height 10
click at [747, 317] on button "Сохранить" at bounding box center [722, 318] width 54 height 20
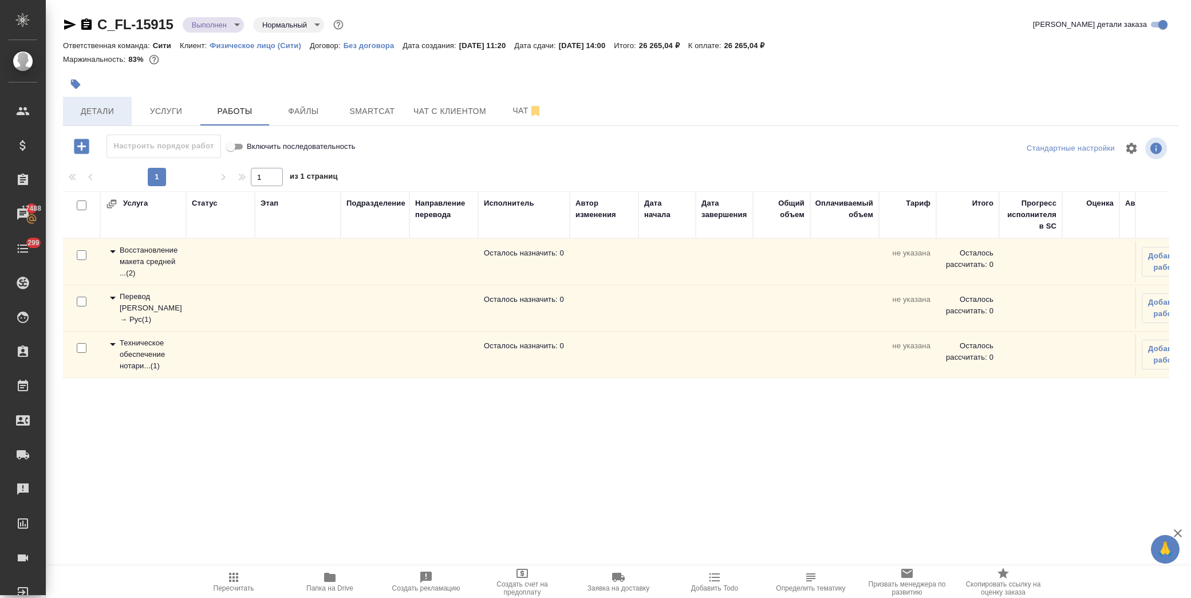
click at [104, 108] on span "Детали" at bounding box center [97, 111] width 55 height 14
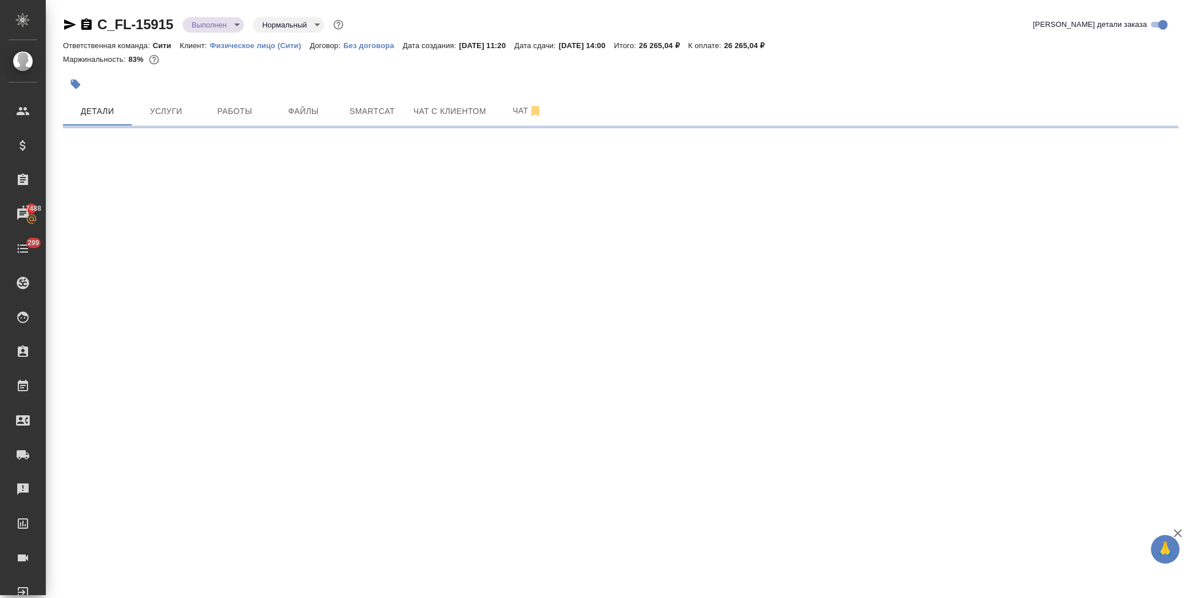
select select "RU"
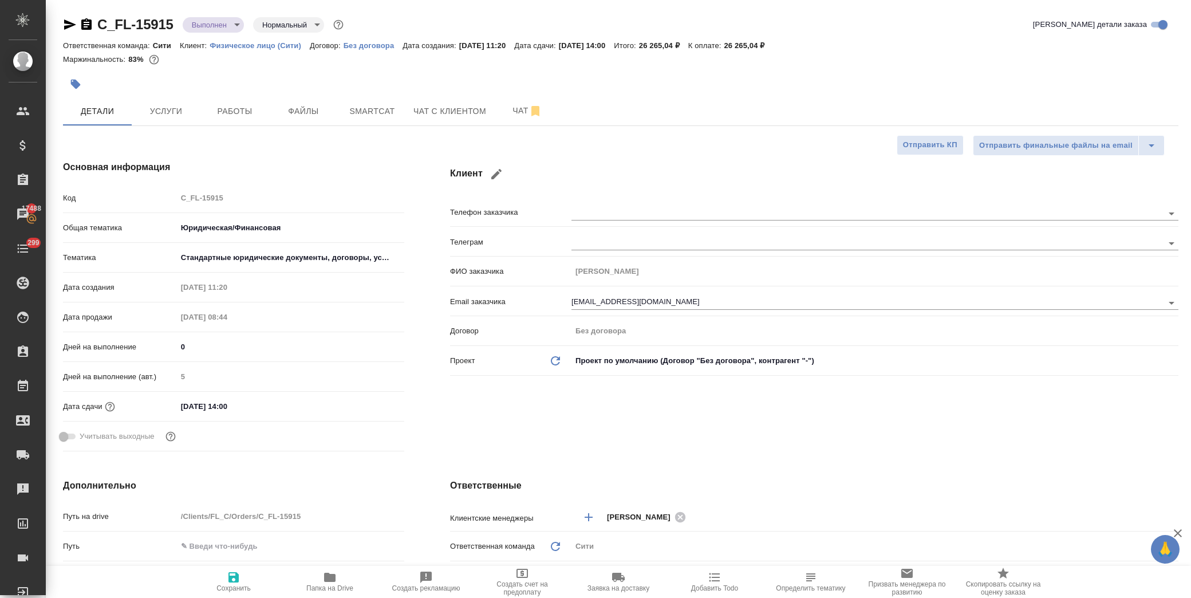
scroll to position [191, 0]
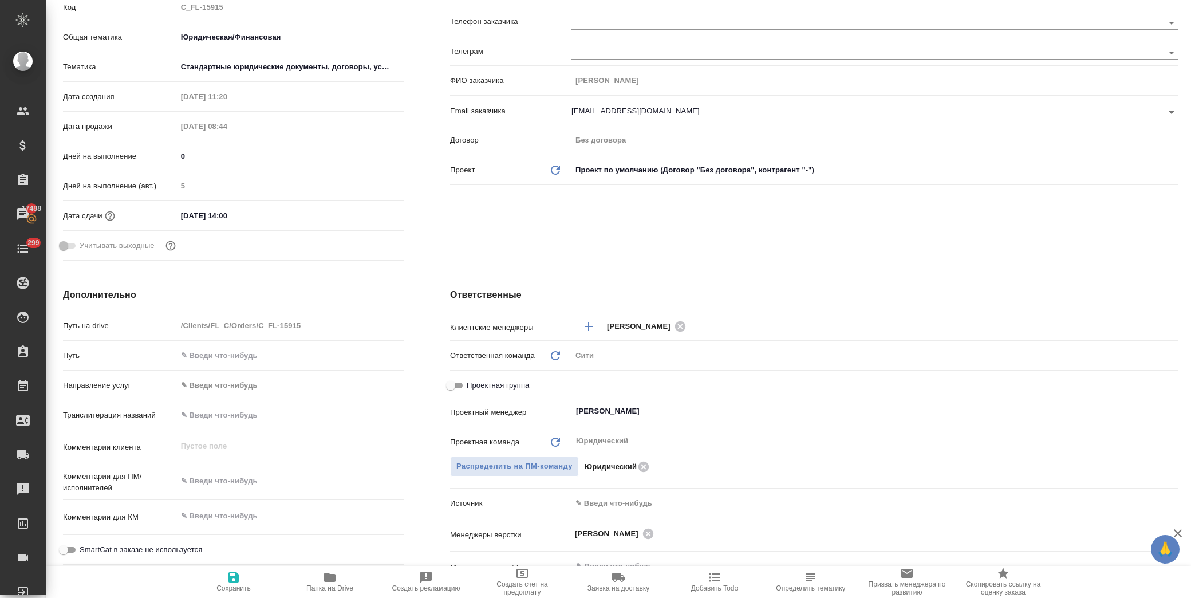
click at [450, 386] on input "Проектная группа" at bounding box center [450, 386] width 41 height 14
checkbox input "true"
type textarea "x"
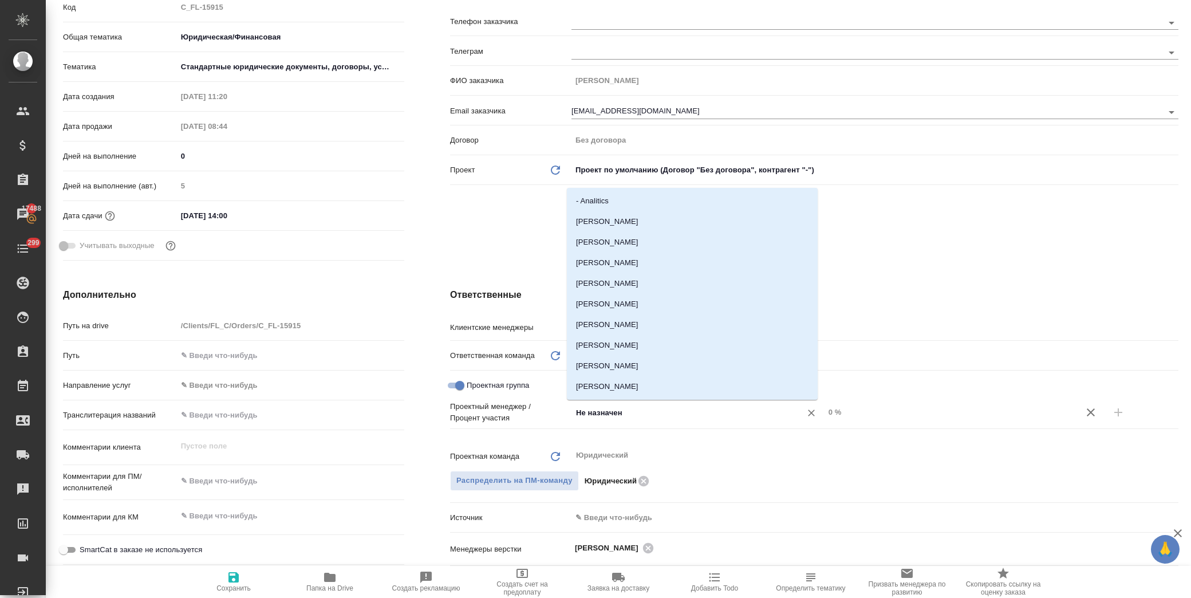
click at [602, 413] on input "Не назначен" at bounding box center [679, 412] width 208 height 14
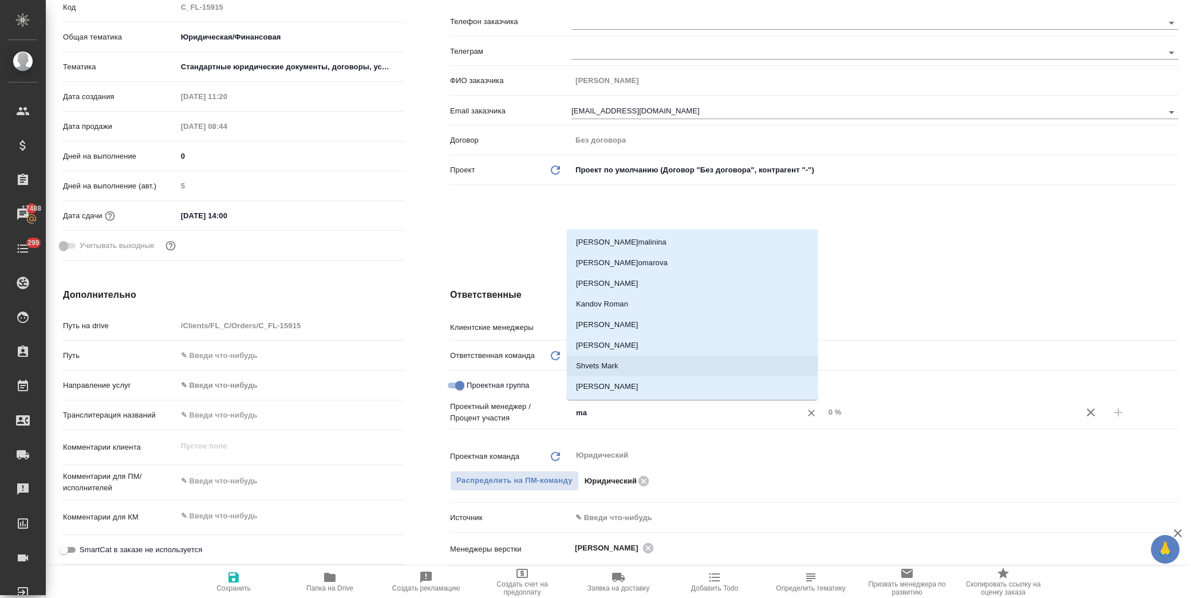
type input "mat"
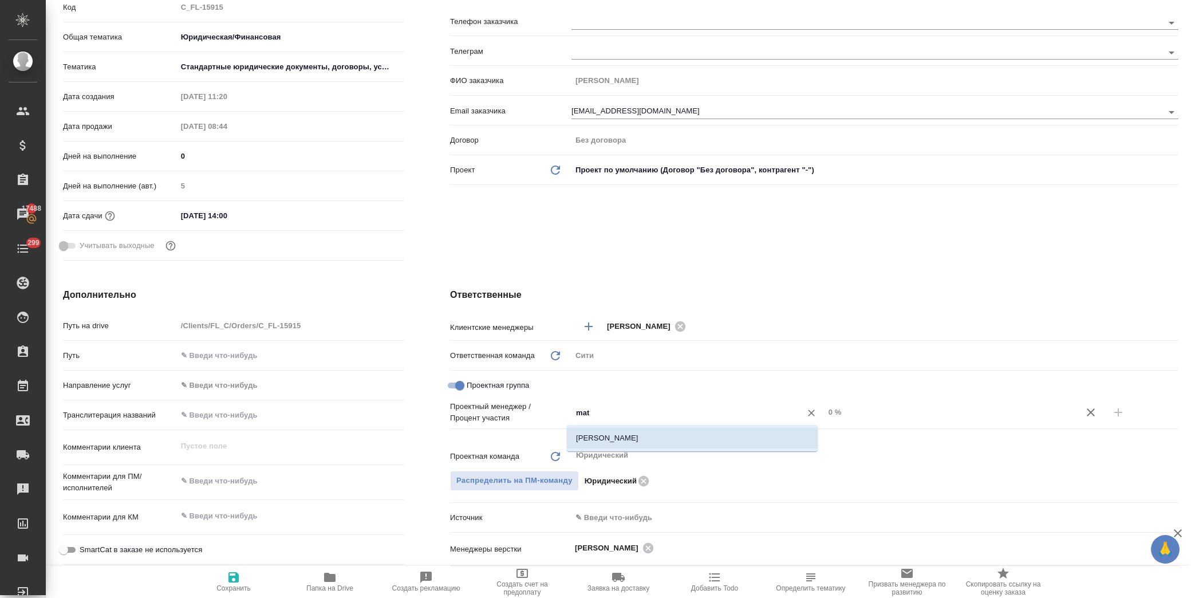
click at [705, 443] on li "[PERSON_NAME]" at bounding box center [692, 438] width 251 height 21
type textarea "x"
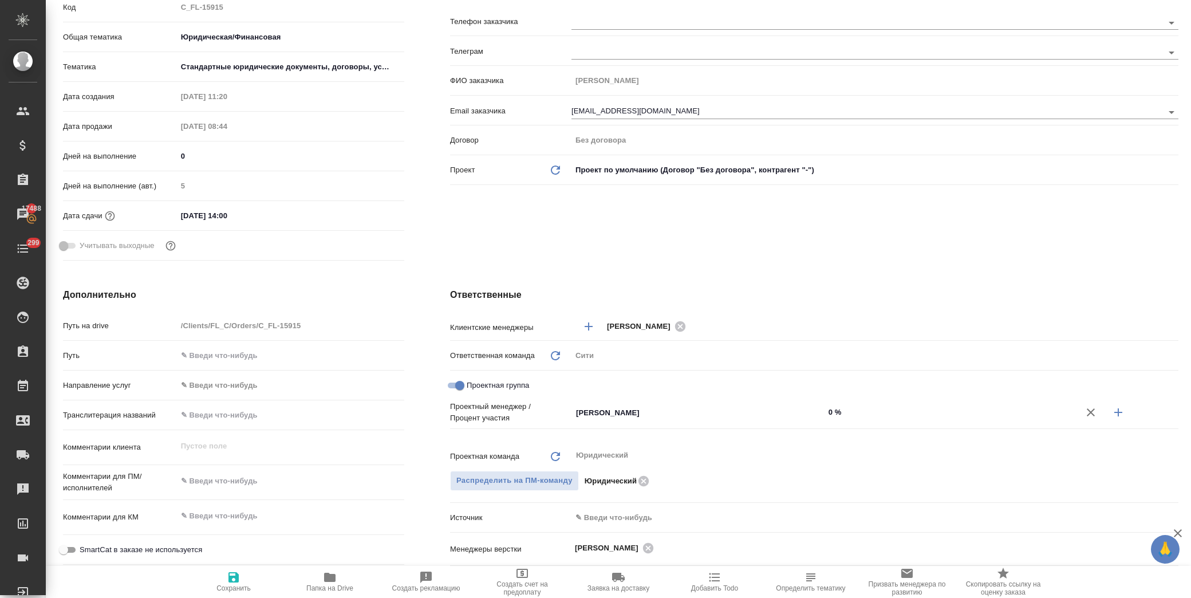
click at [1115, 415] on icon "button" at bounding box center [1118, 412] width 14 height 14
type textarea "x"
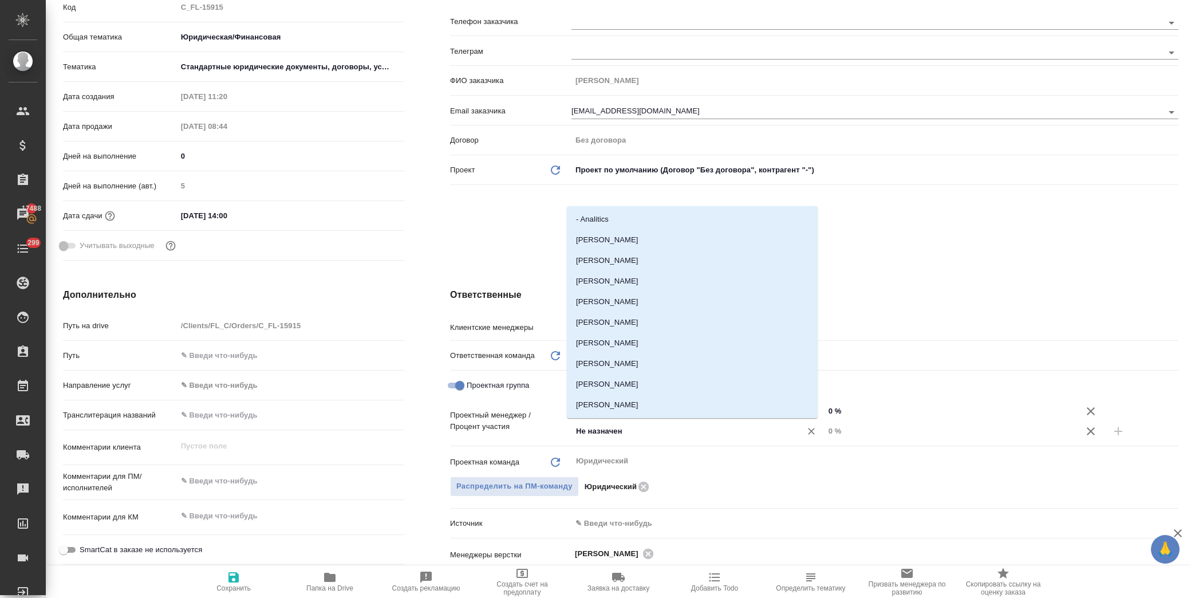
click at [613, 431] on input "Не назначен" at bounding box center [679, 431] width 208 height 14
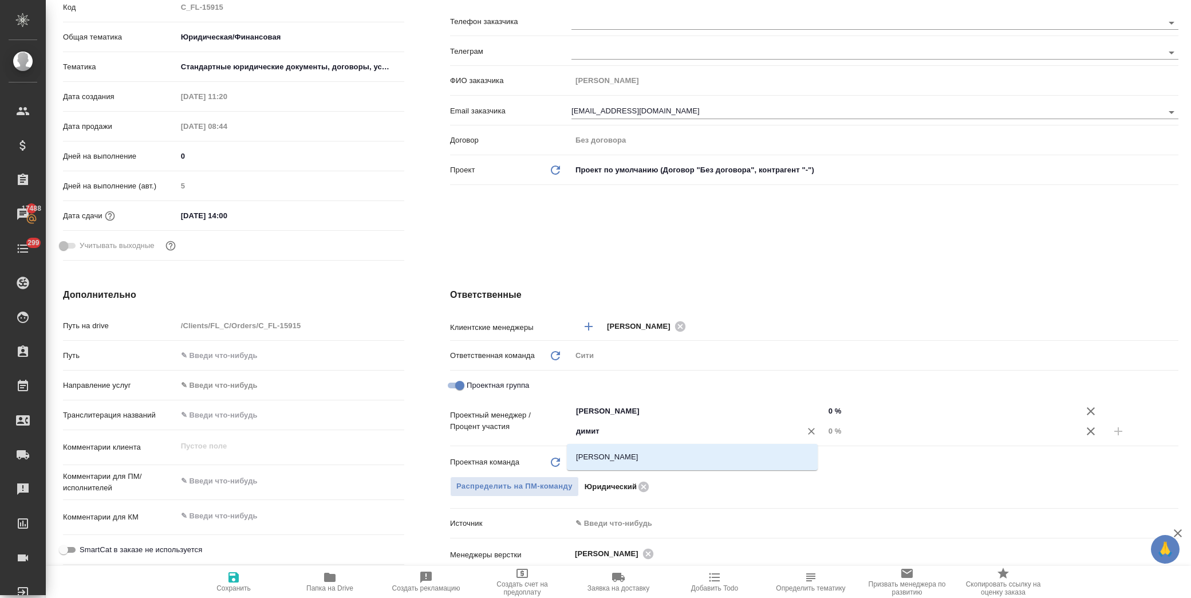
type input "димитр"
click at [621, 455] on li "[PERSON_NAME]" at bounding box center [692, 457] width 251 height 21
type textarea "x"
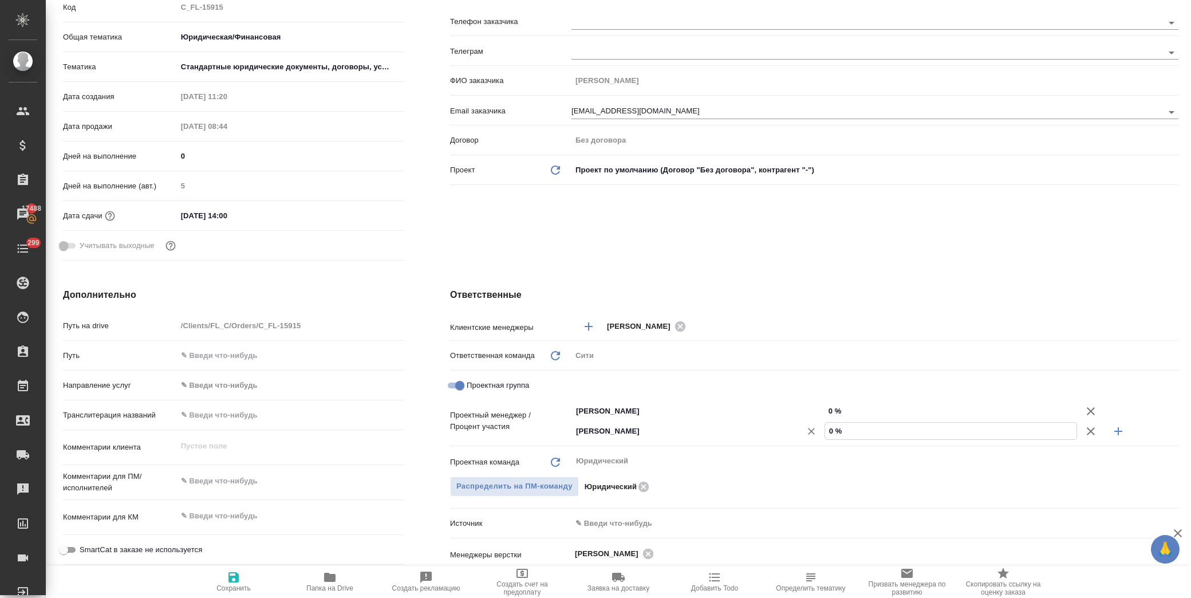
drag, startPoint x: 827, startPoint y: 432, endPoint x: 805, endPoint y: 427, distance: 22.9
click at [805, 427] on div "[PERSON_NAME] ​ 0 %" at bounding box center [874, 431] width 607 height 20
type textarea "x"
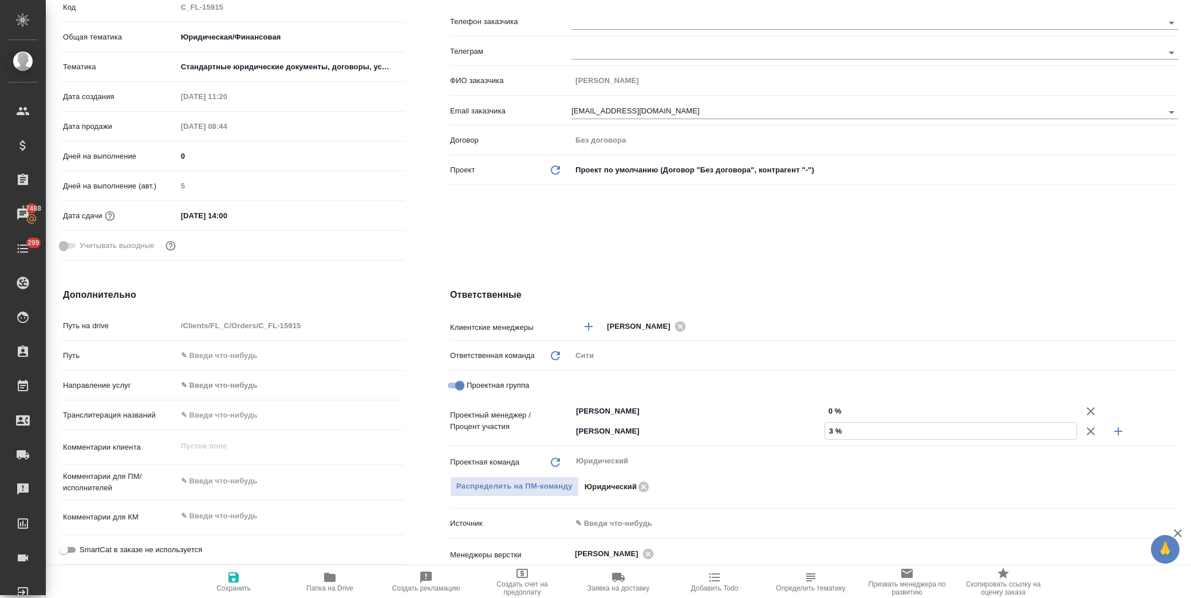
type input "3 %"
click at [827, 408] on input "0 %" at bounding box center [951, 411] width 252 height 17
type input "9 %"
type textarea "x"
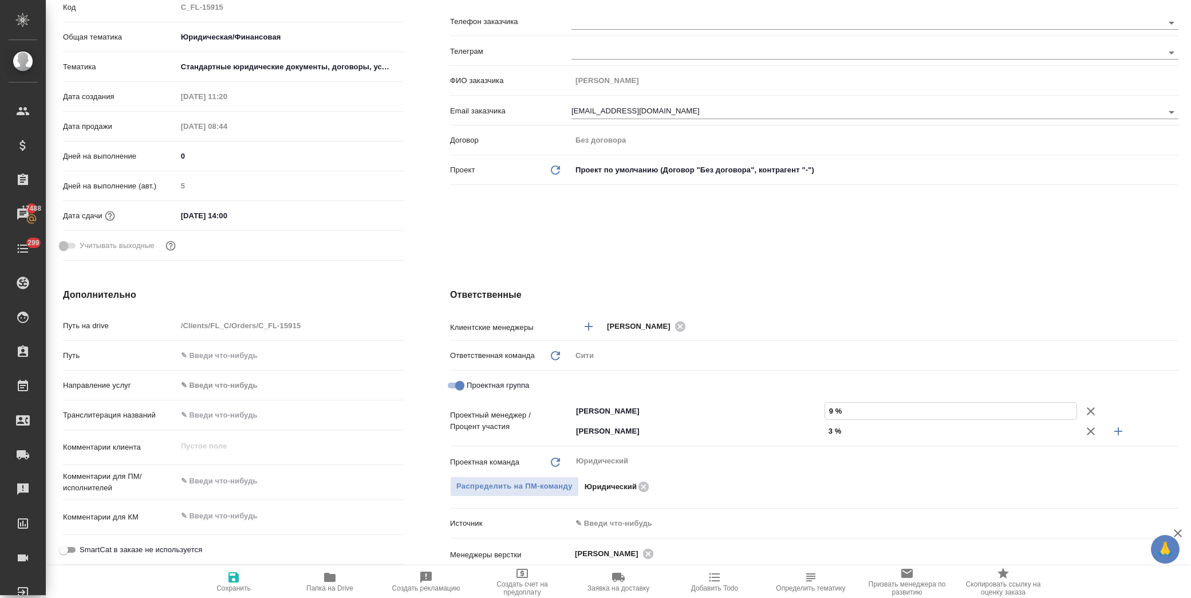
type textarea "x"
type input "97 %"
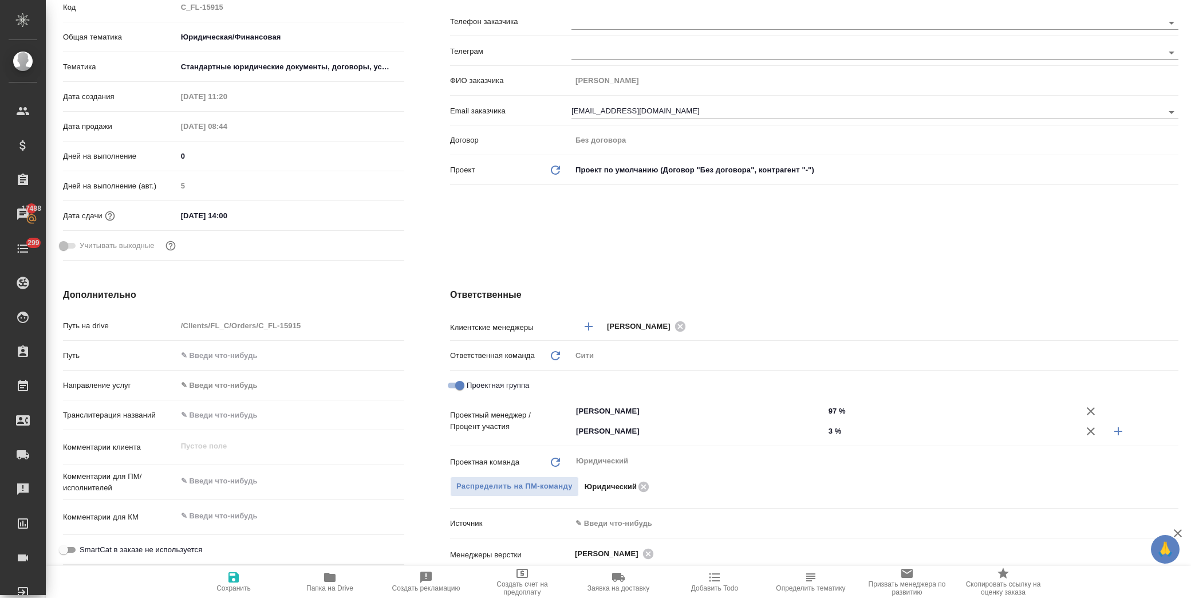
click at [805, 246] on div "Клиент Телефон заказчика Телеграм ФИО заказчика [PERSON_NAME] Email заказчика […" at bounding box center [814, 117] width 774 height 341
click at [247, 591] on span "Сохранить" at bounding box center [233, 588] width 34 height 8
type textarea "x"
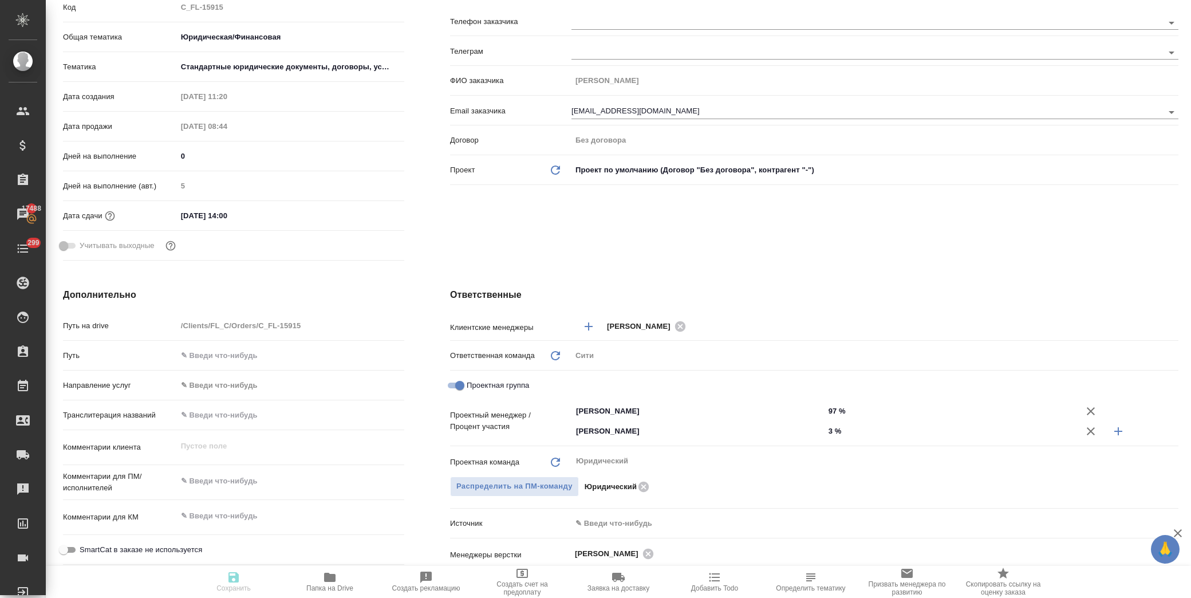
type textarea "x"
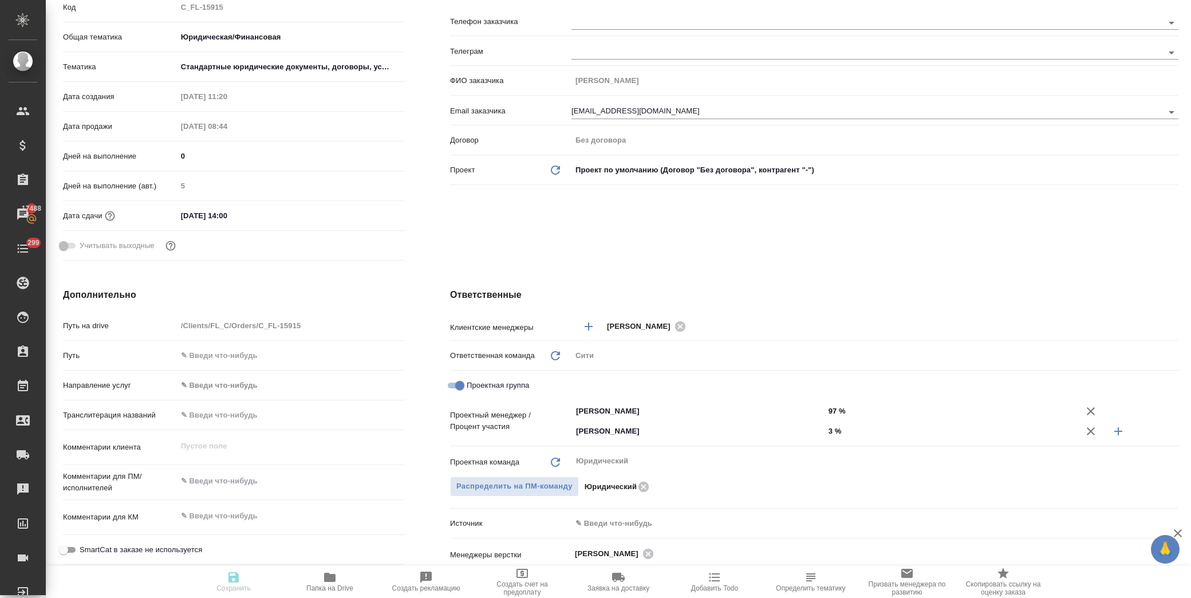
type textarea "x"
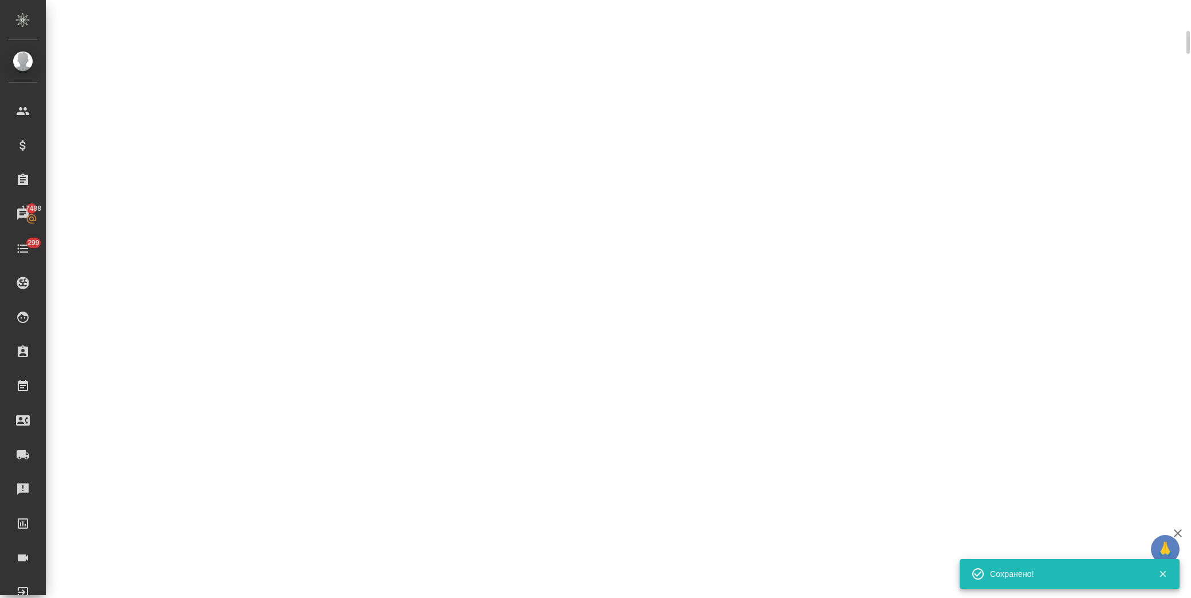
scroll to position [182, 0]
select select "RU"
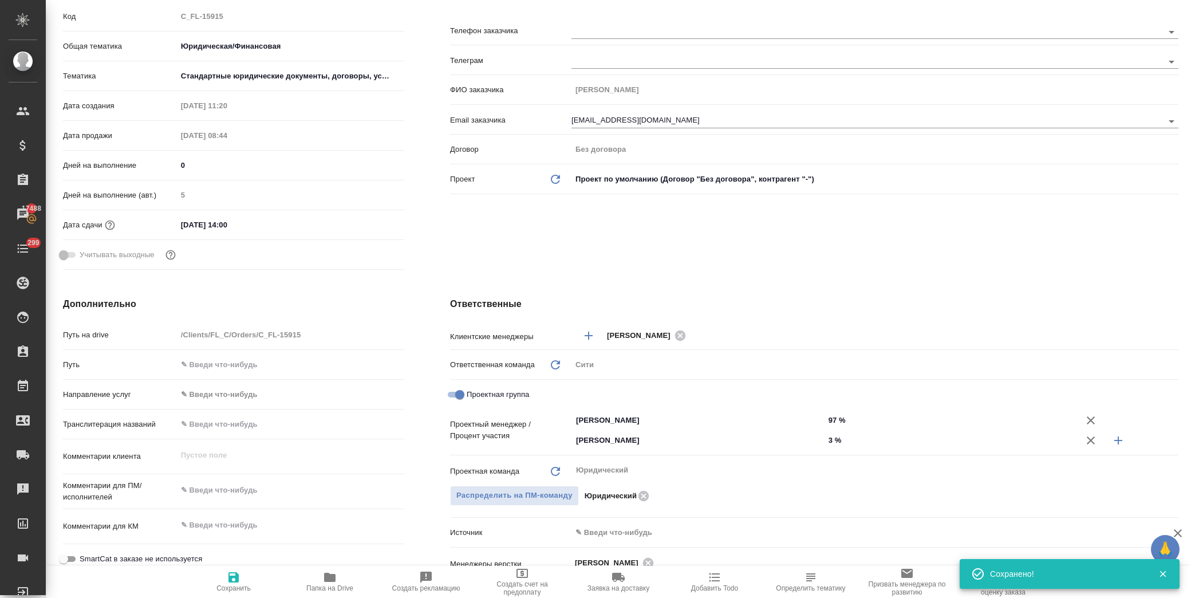
type textarea "x"
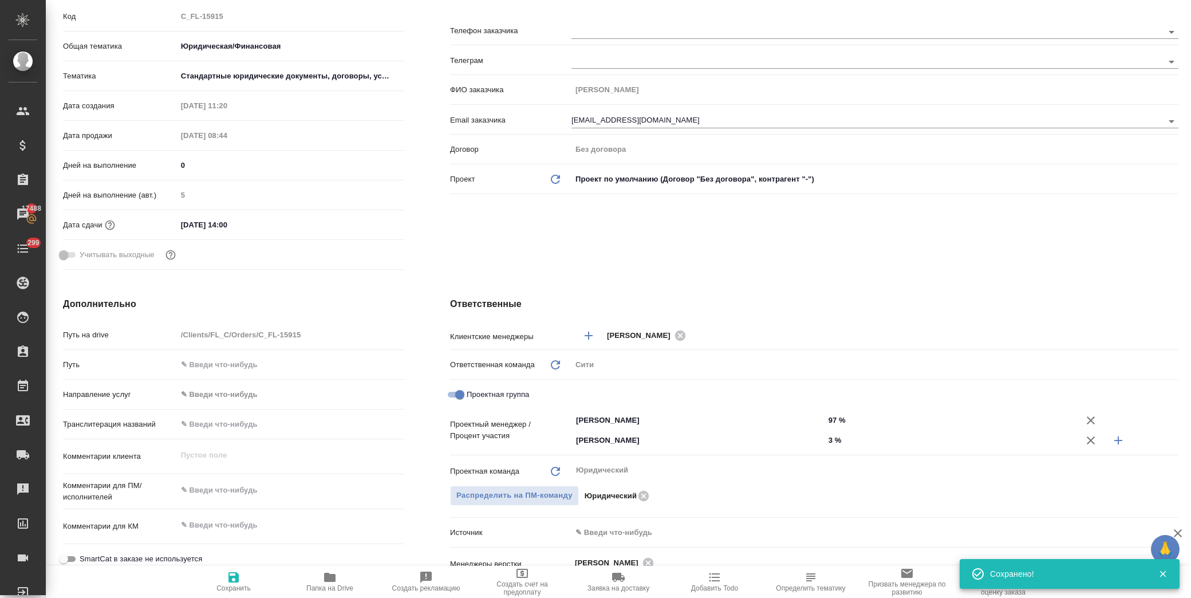
type textarea "x"
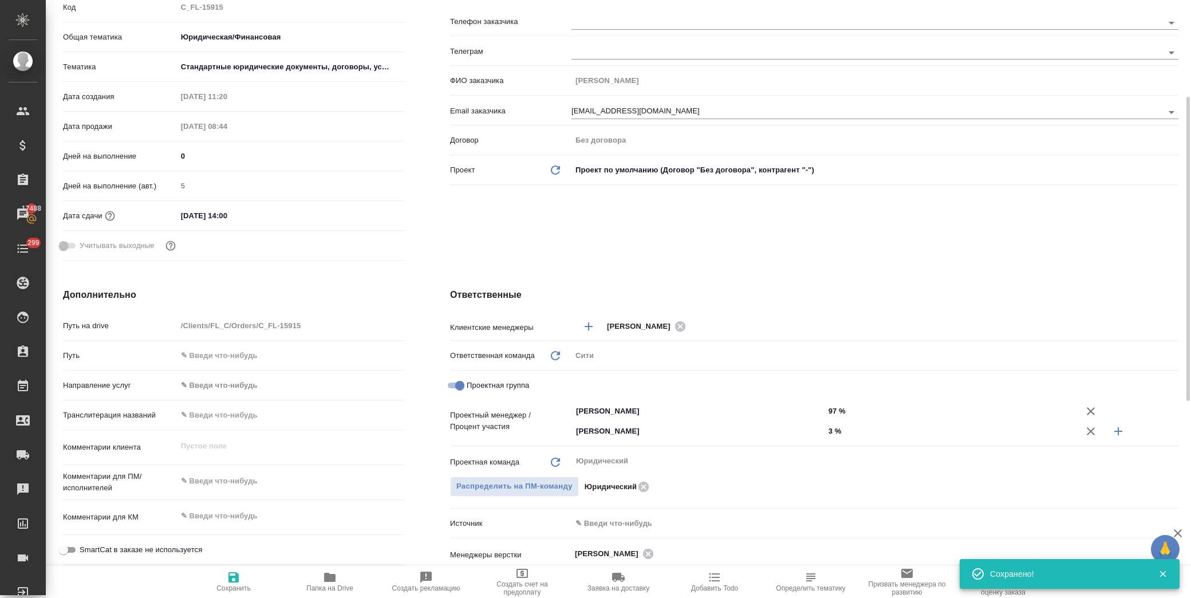
scroll to position [0, 0]
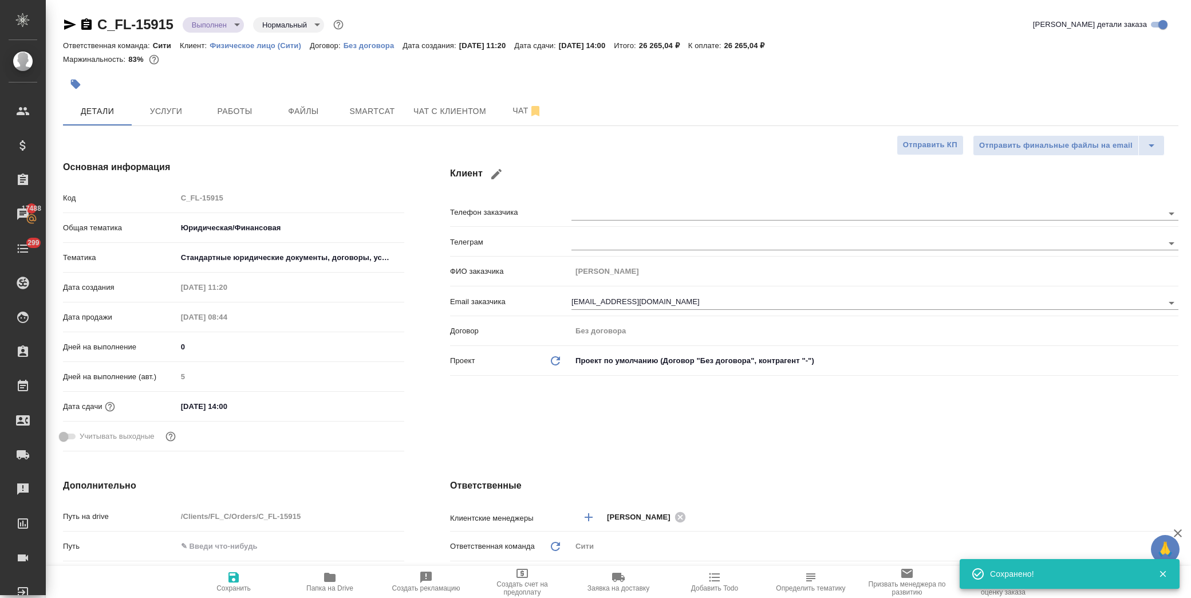
click at [196, 24] on body "🙏 .cls-1 fill:#fff; AWATERA [PERSON_NAME] Спецификации Заказы 17488 Чаты 299 To…" at bounding box center [595, 299] width 1191 height 598
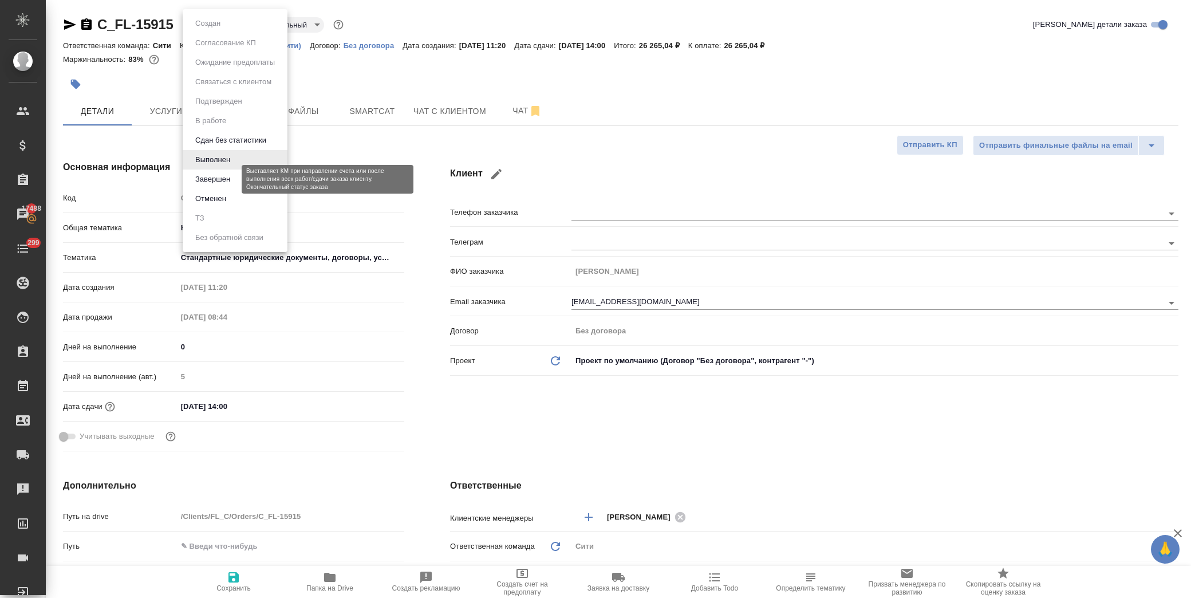
click at [218, 184] on button "Завершен" at bounding box center [213, 179] width 42 height 13
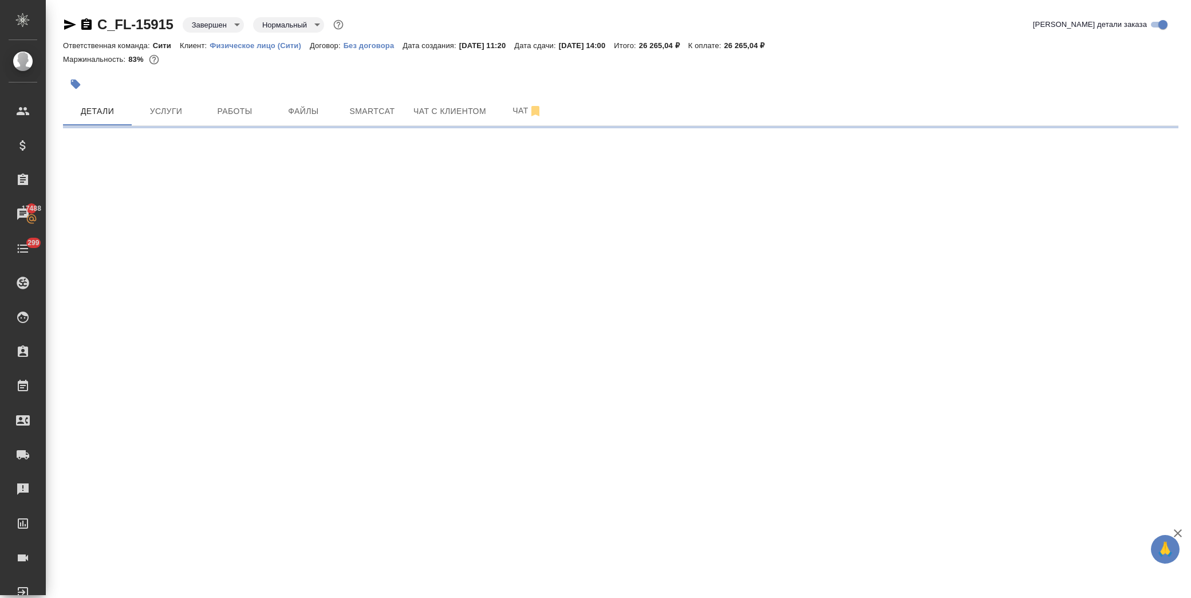
select select "RU"
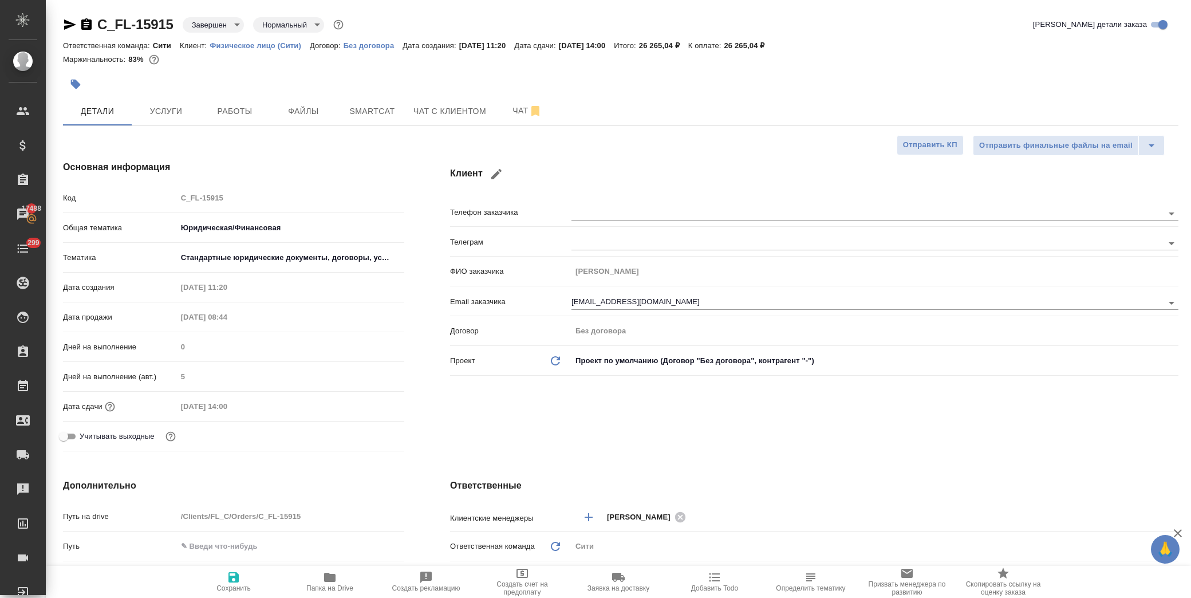
type textarea "x"
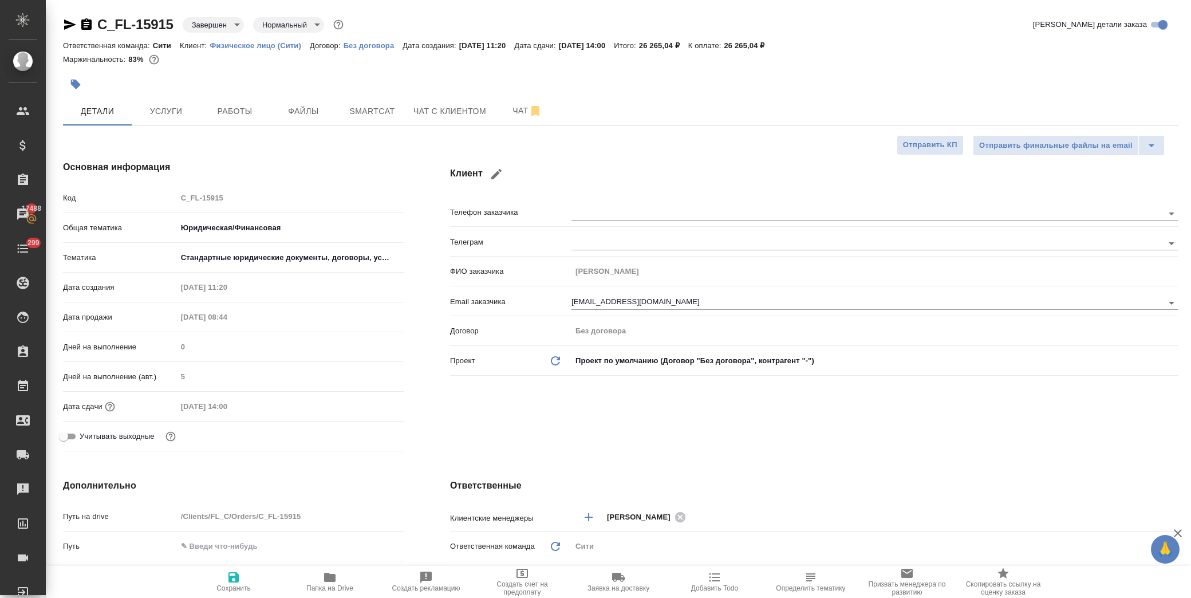
type textarea "x"
